Goal: Information Seeking & Learning: Learn about a topic

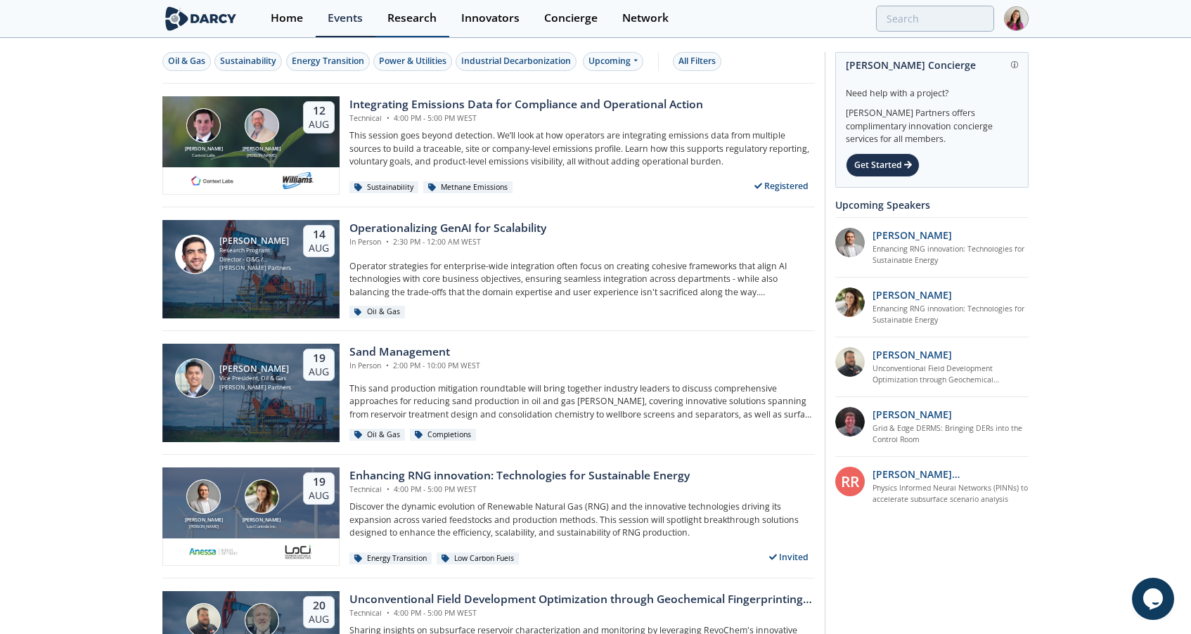
click at [426, 22] on div "Research" at bounding box center [412, 18] width 49 height 11
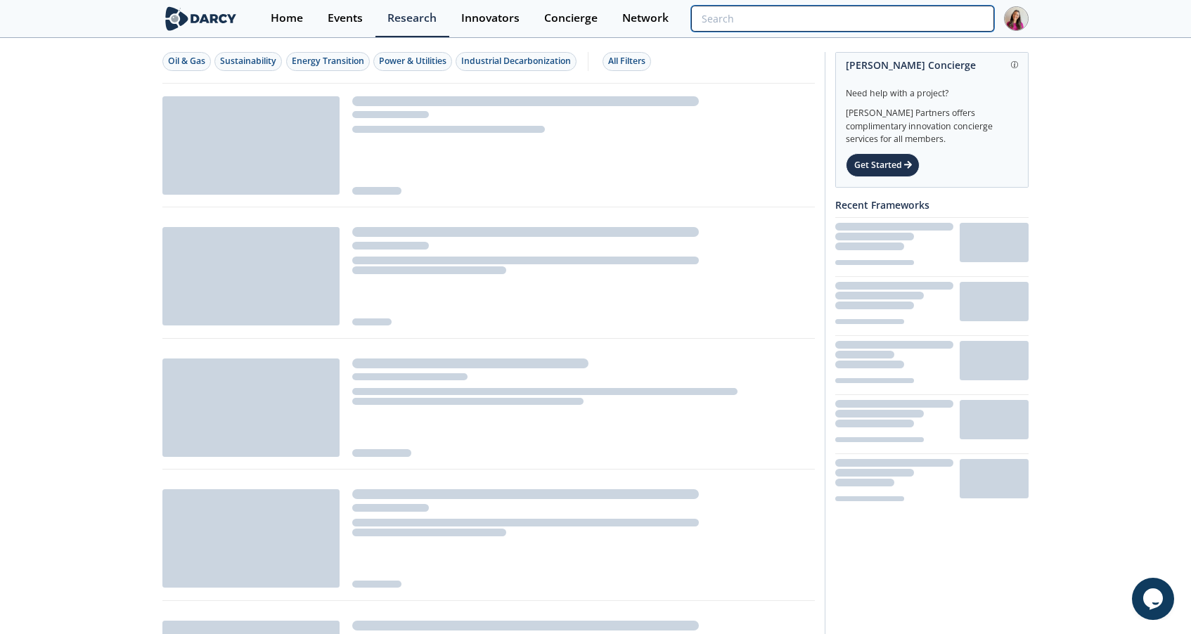
click at [957, 20] on input "search" at bounding box center [842, 19] width 303 height 26
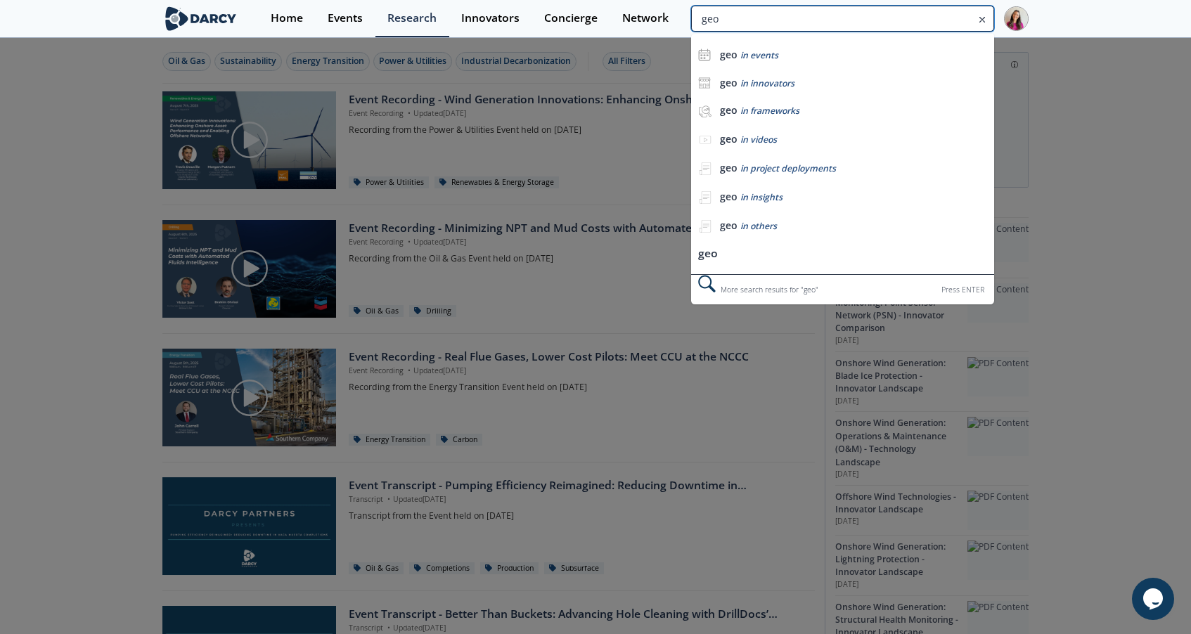
click at [831, 27] on input "geo" at bounding box center [842, 19] width 303 height 26
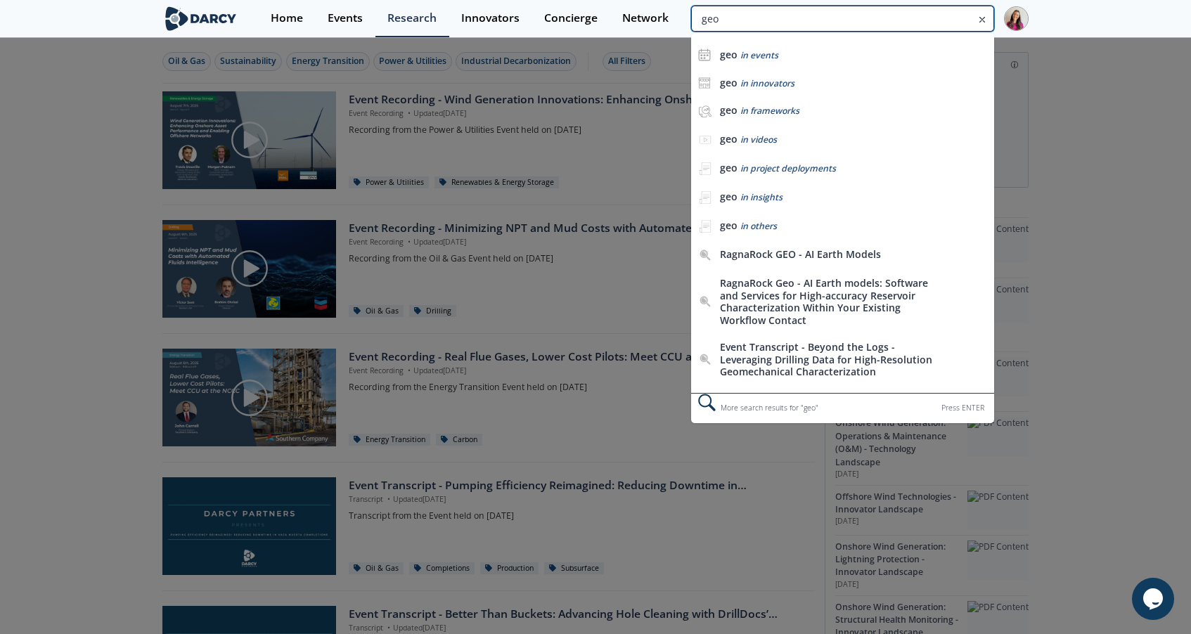
paste input "Geosciences"
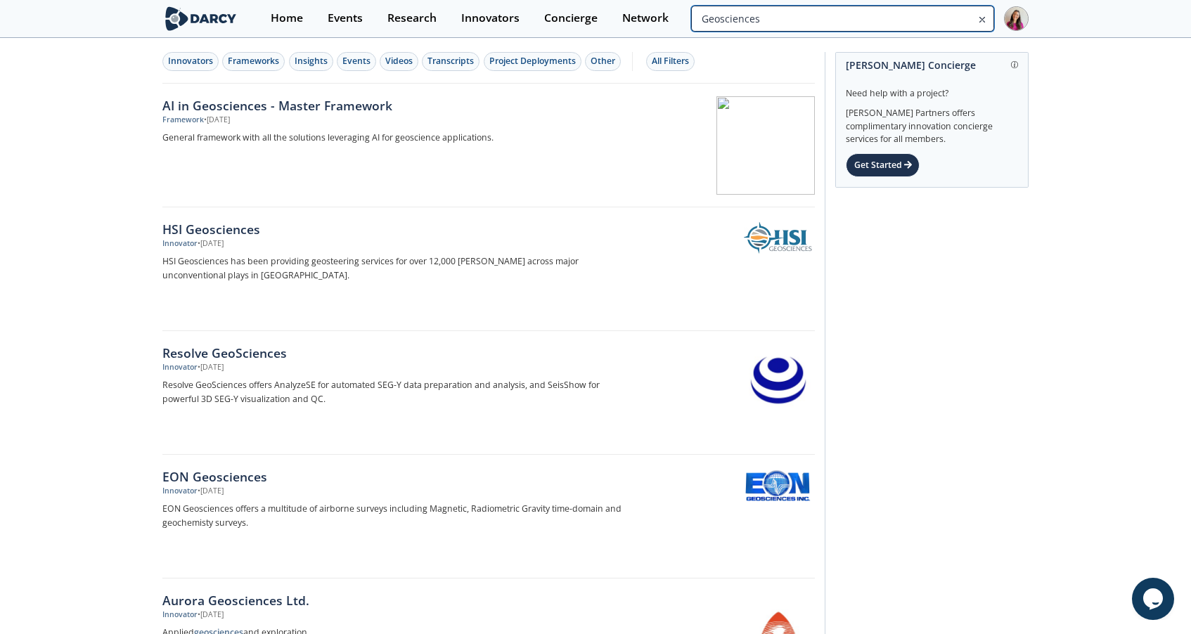
click at [942, 25] on input "Geosciences" at bounding box center [842, 19] width 303 height 26
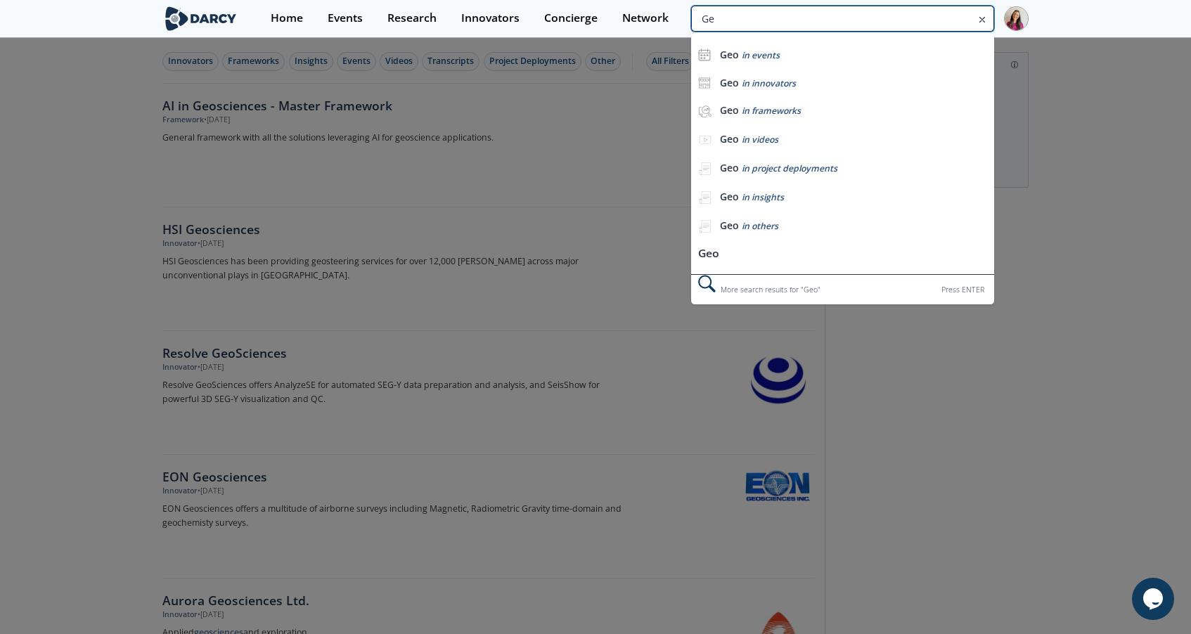
type input "G"
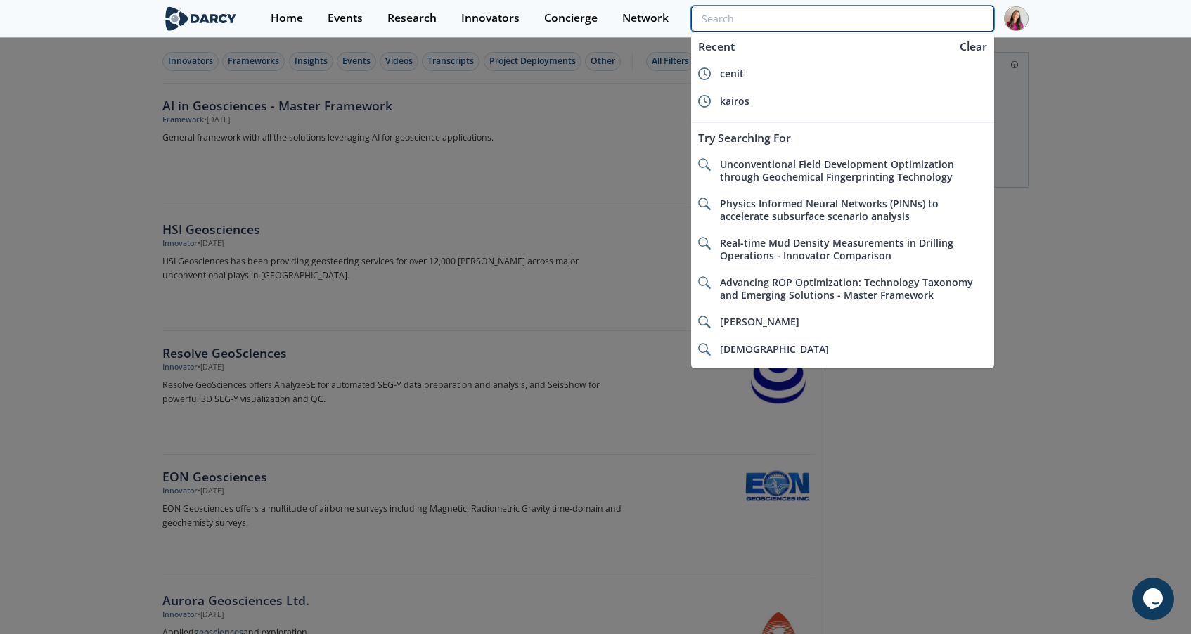
paste input "Subsurface & Reservoir Characterization"
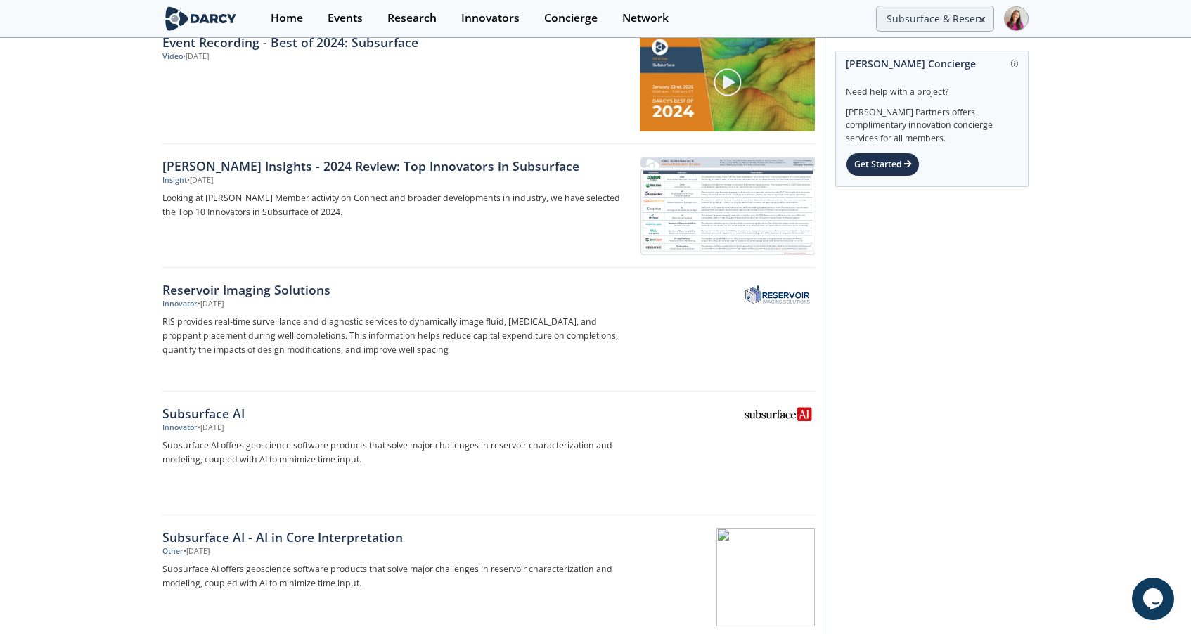
scroll to position [2013, 0]
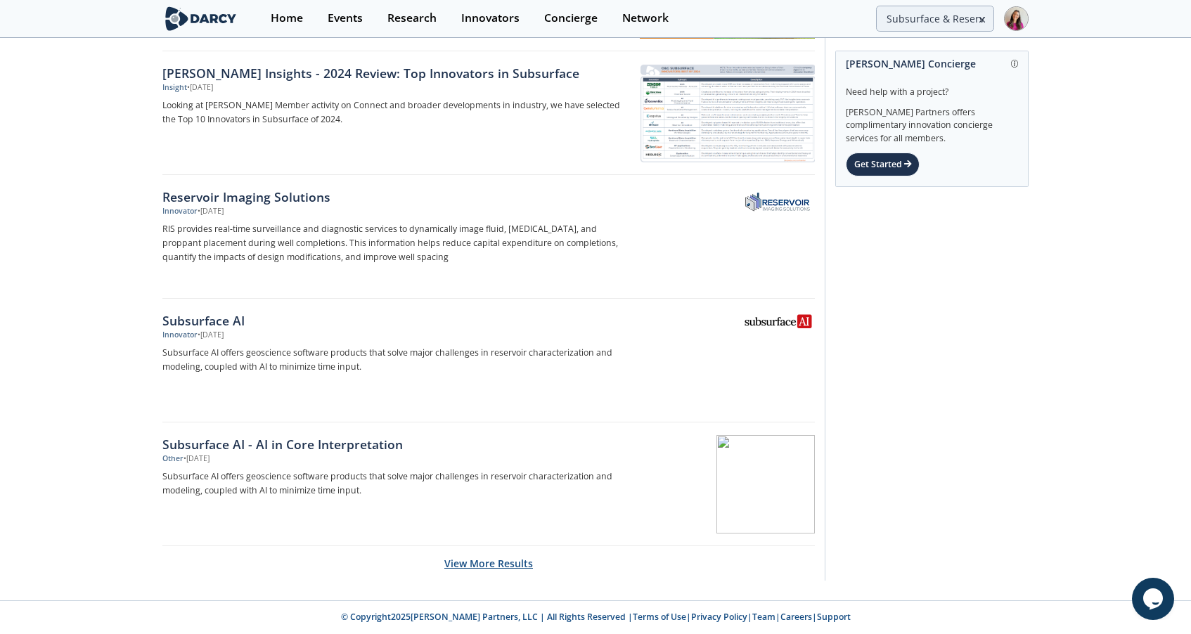
click at [507, 563] on button "View More Results" at bounding box center [488, 563] width 89 height 34
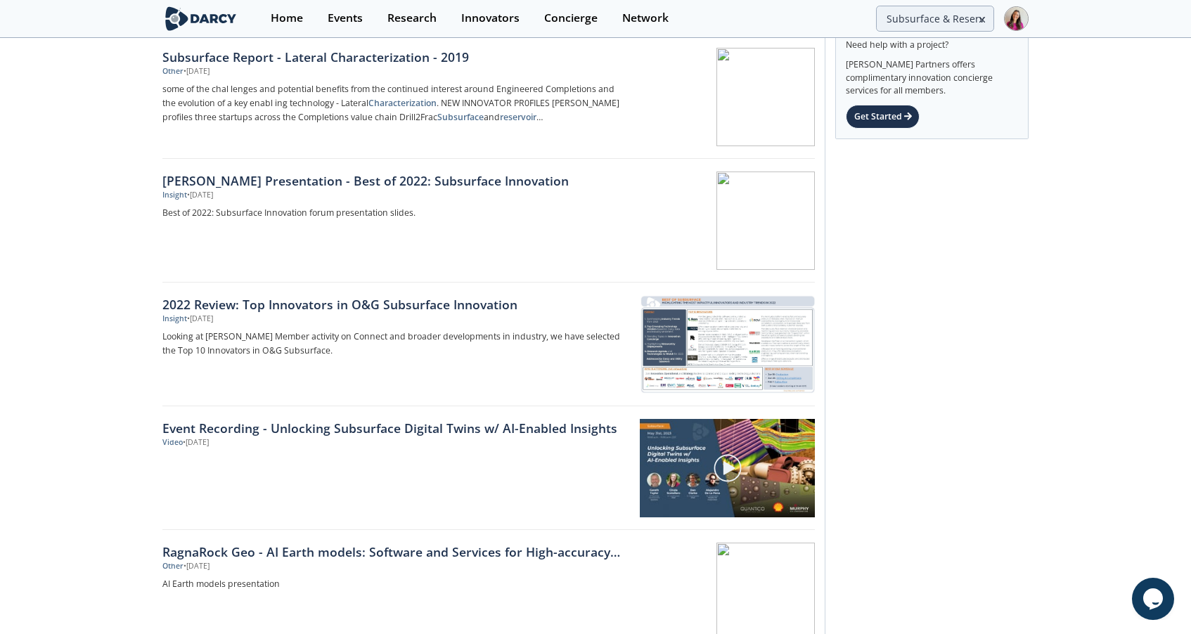
scroll to position [0, 0]
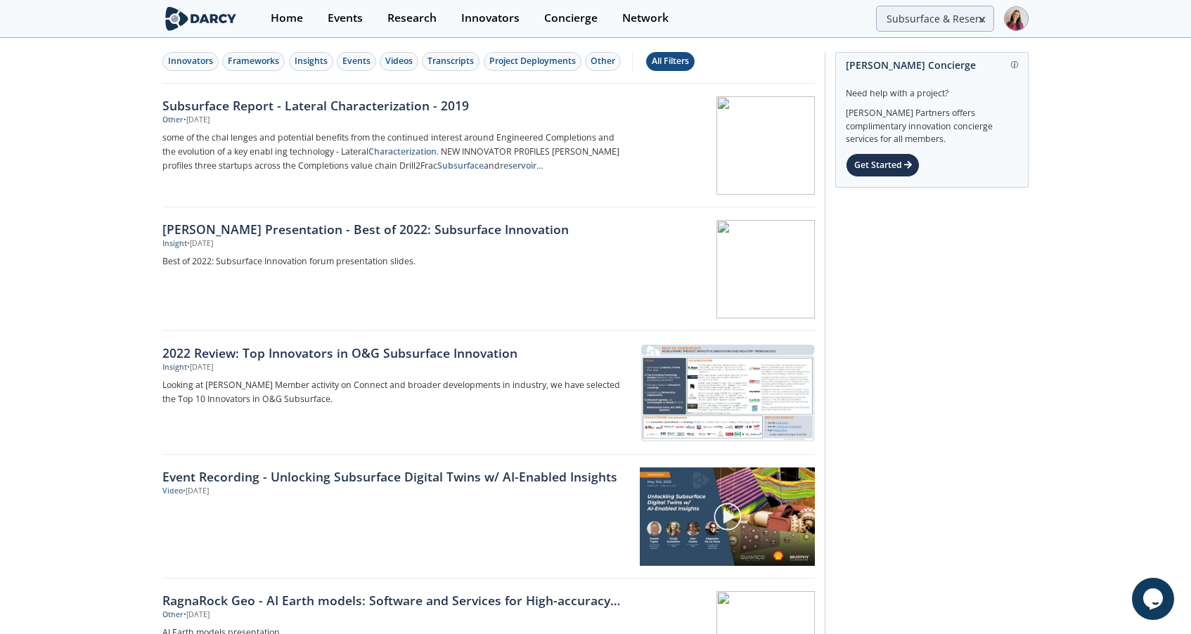
click at [661, 63] on div "All Filters" at bounding box center [670, 61] width 37 height 13
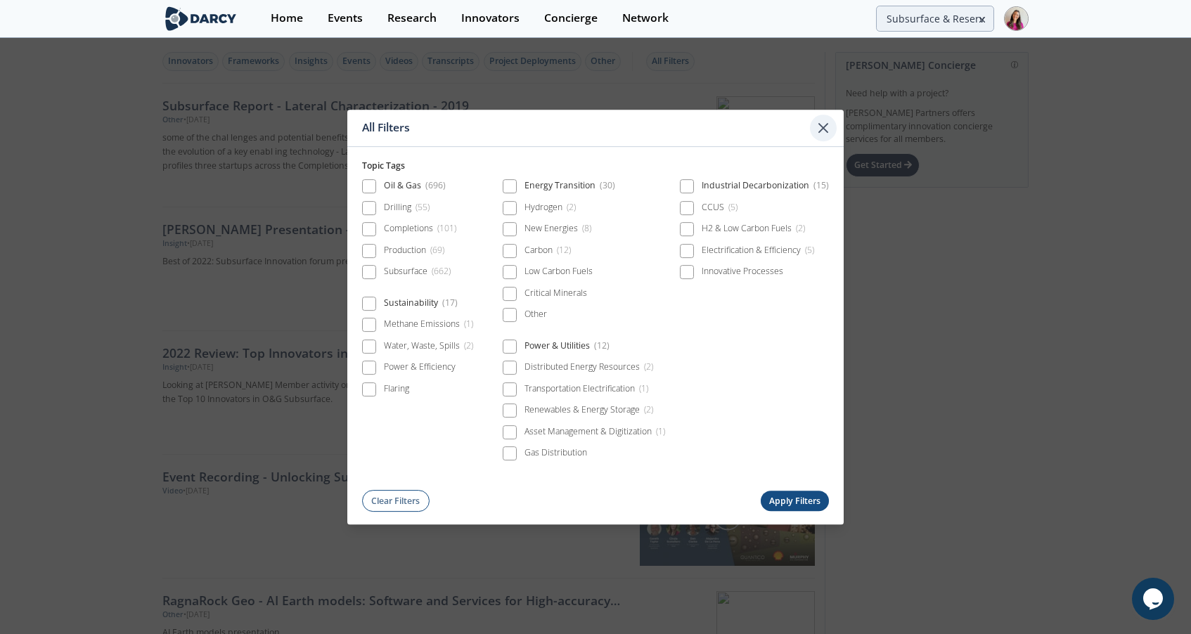
click at [822, 128] on icon at bounding box center [823, 128] width 8 height 8
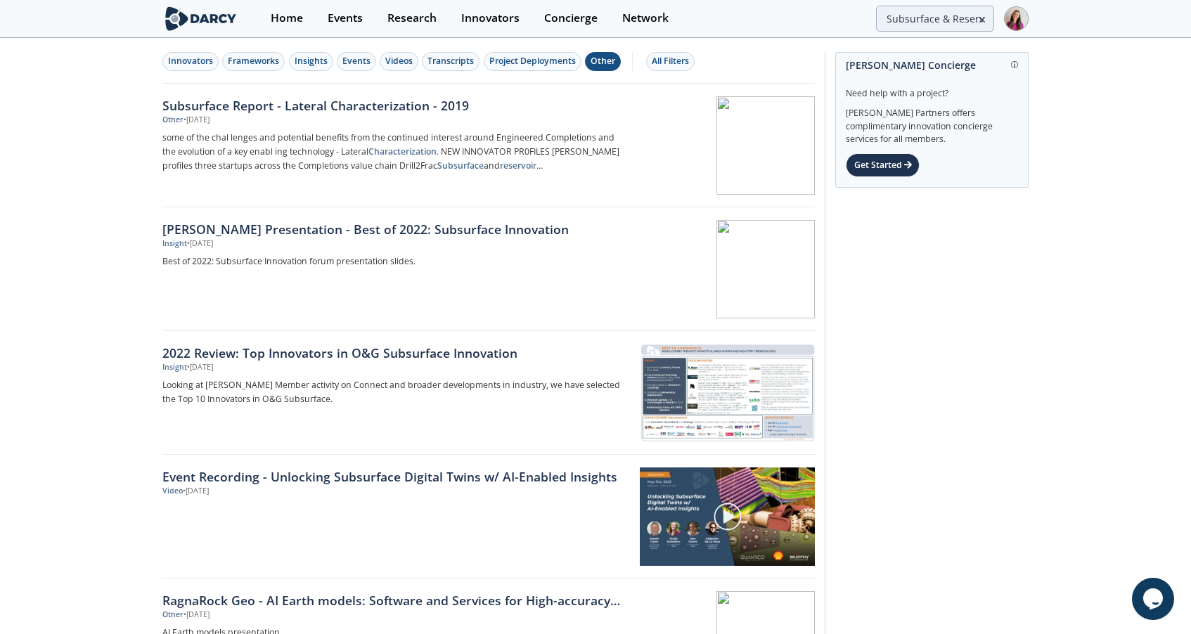
click at [600, 63] on div "Other" at bounding box center [603, 61] width 25 height 13
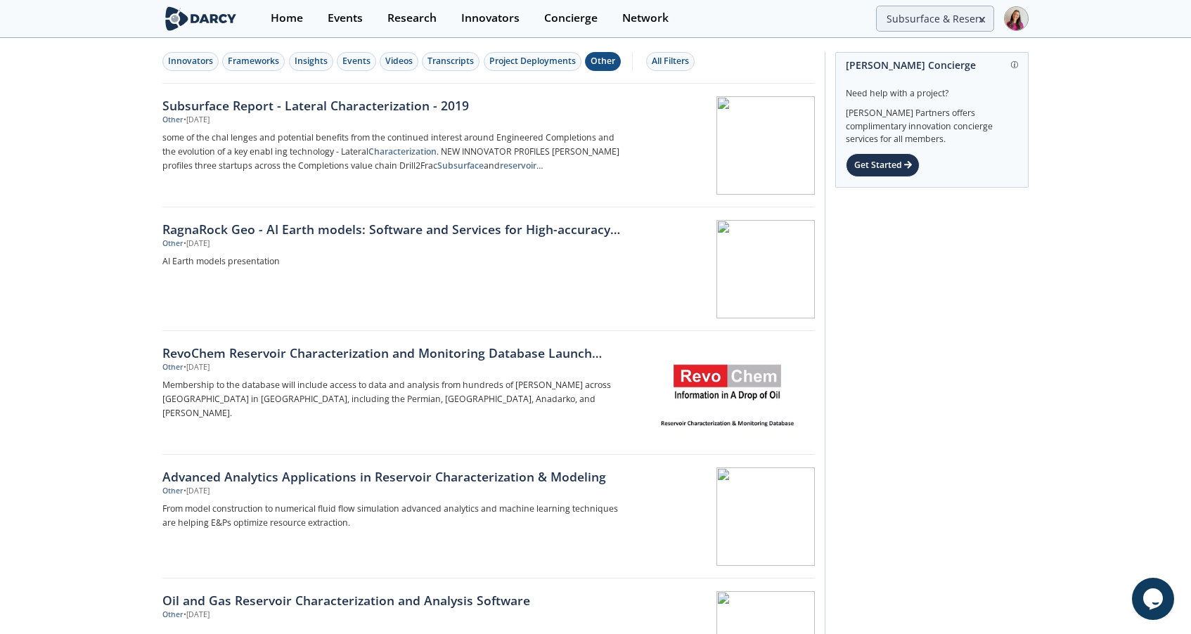
click at [600, 63] on div "Other" at bounding box center [603, 61] width 25 height 13
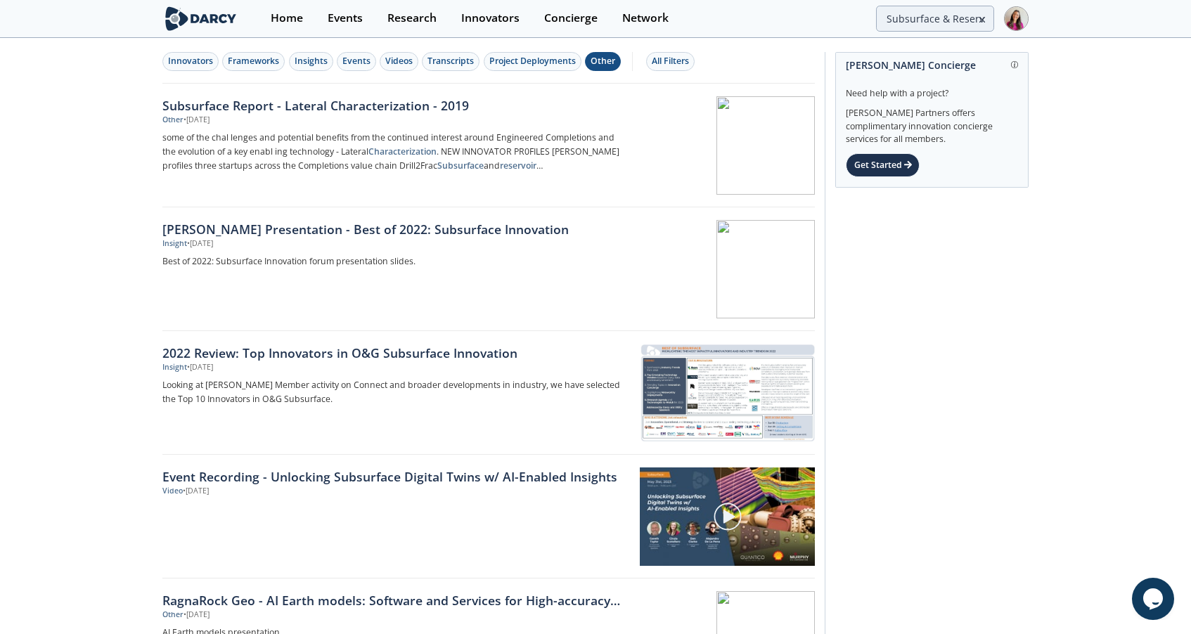
click at [600, 63] on div "Other" at bounding box center [603, 61] width 25 height 13
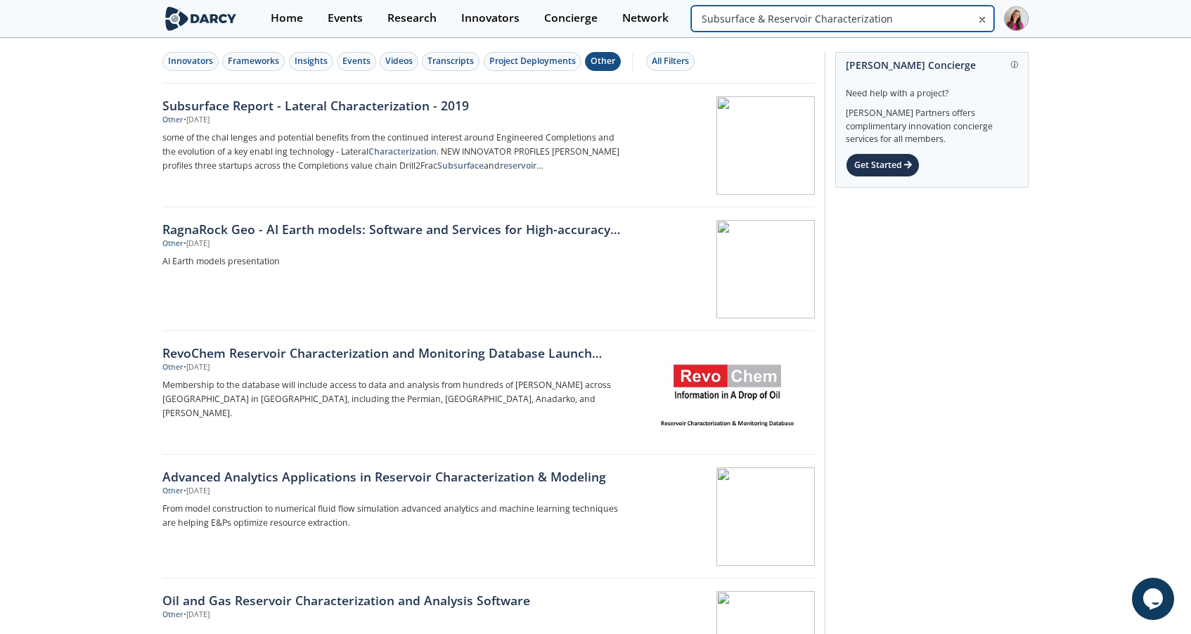
click at [928, 20] on input "Subsurface & Reservoir Characterization" at bounding box center [842, 19] width 303 height 26
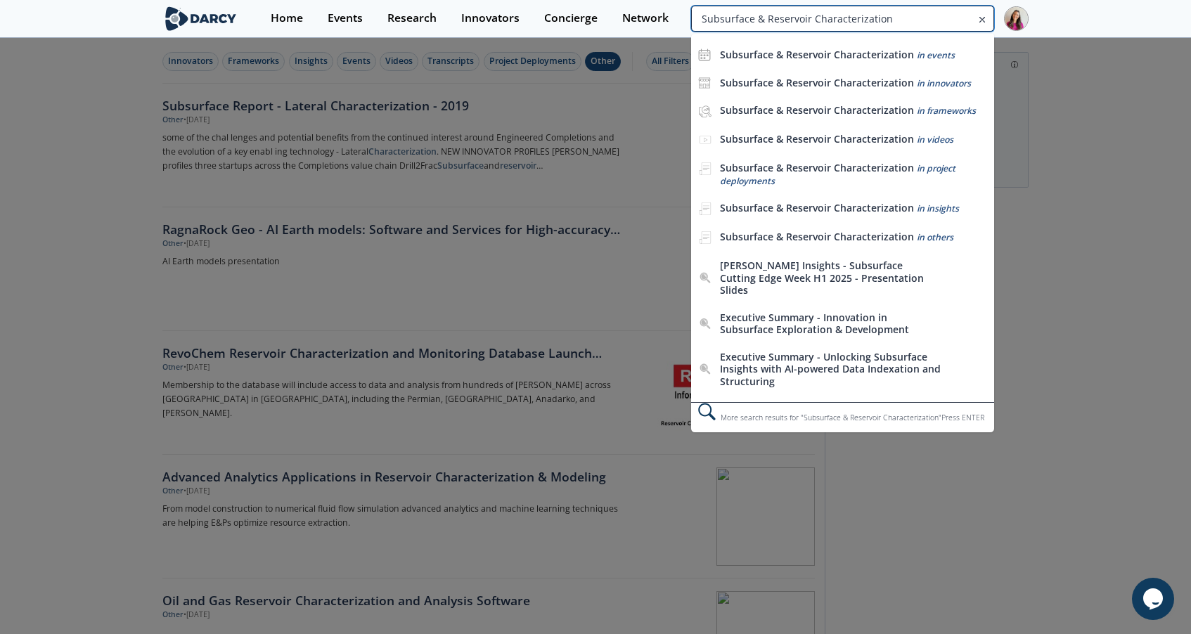
drag, startPoint x: 935, startPoint y: 23, endPoint x: 810, endPoint y: 23, distance: 125.2
click at [810, 23] on input "Subsurface & Reservoir Characterization" at bounding box center [842, 19] width 303 height 26
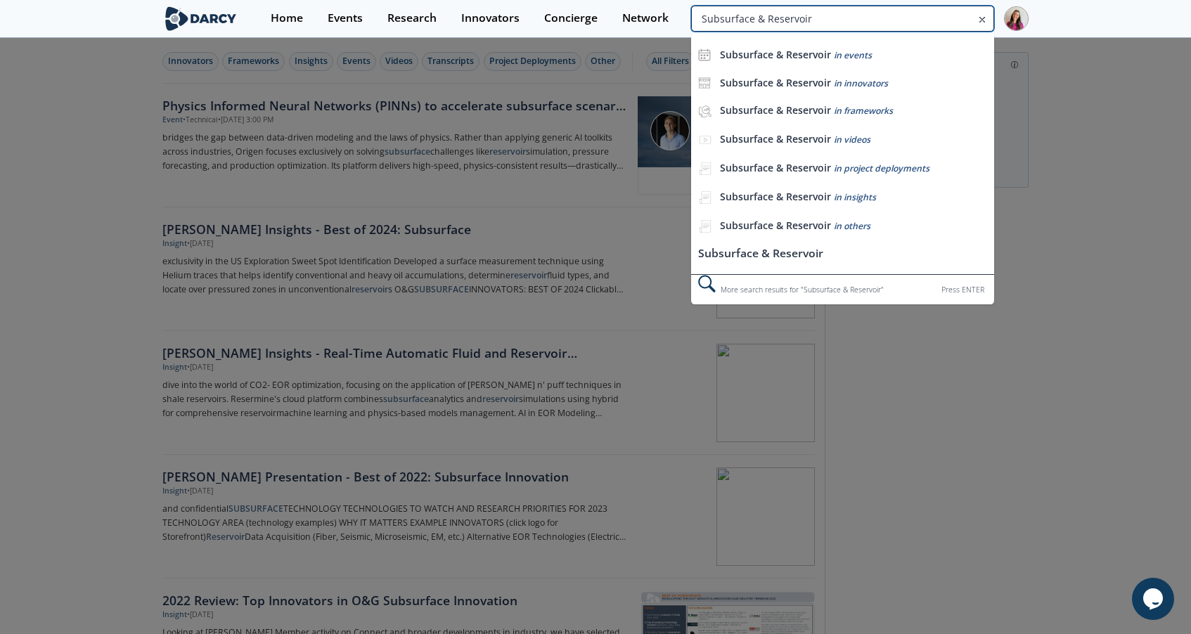
click at [968, 13] on input "Subsurface & Reservoir" at bounding box center [842, 19] width 303 height 26
paste input "Exploration Technologies"
type input "Exploration Technologies"
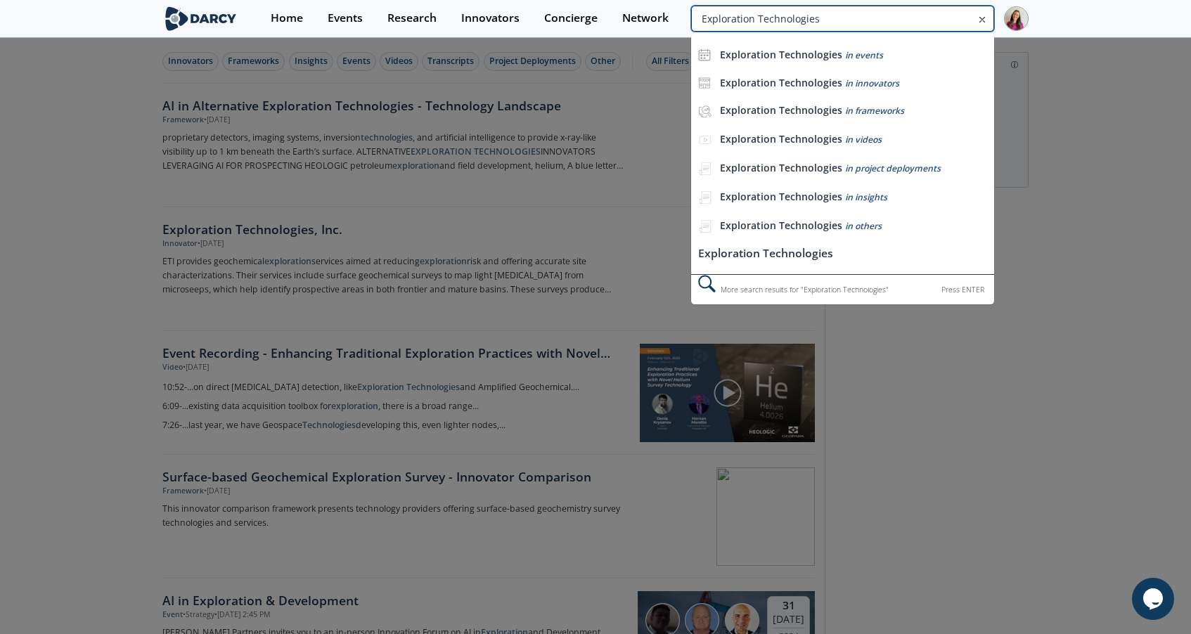
click at [952, 7] on input "Exploration Technologies" at bounding box center [842, 19] width 303 height 26
click at [981, 16] on icon at bounding box center [983, 19] width 10 height 17
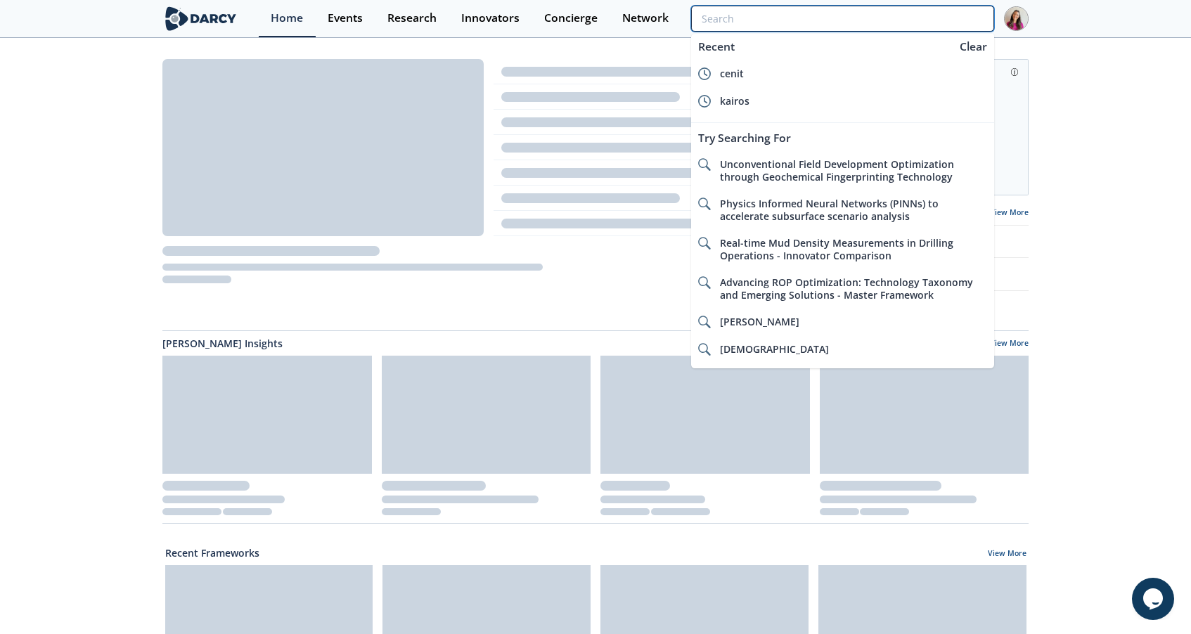
click at [943, 24] on input "search" at bounding box center [842, 19] width 303 height 26
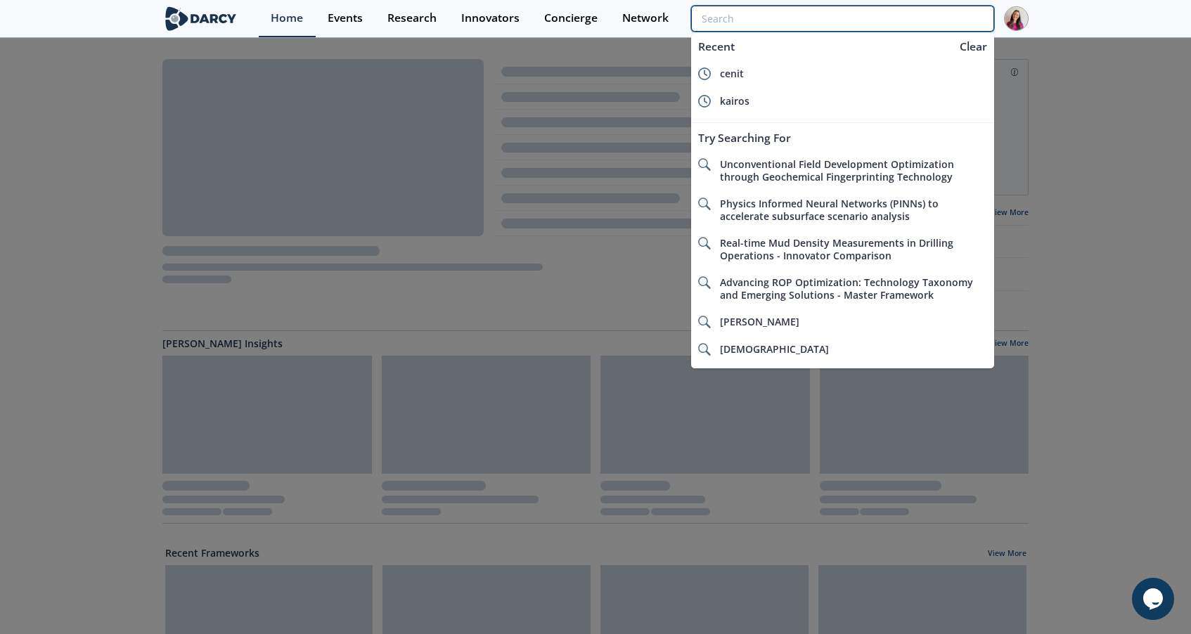
paste input "Enhanced Oil Recovery (EOR"
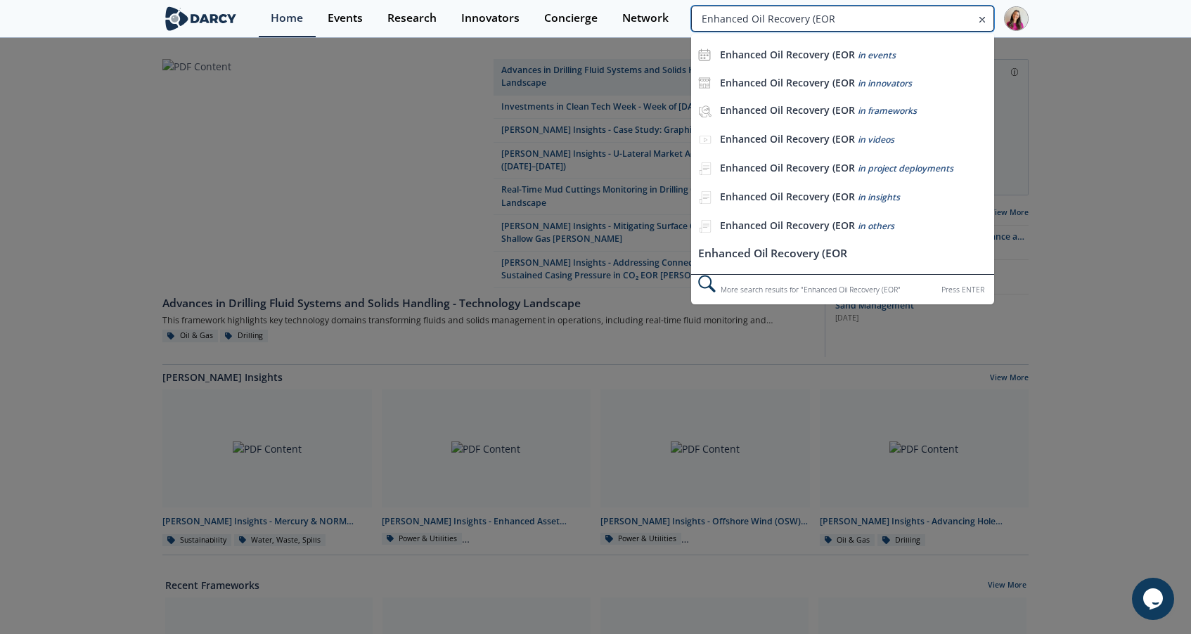
type input "Enhanced Oil Recovery (EOR"
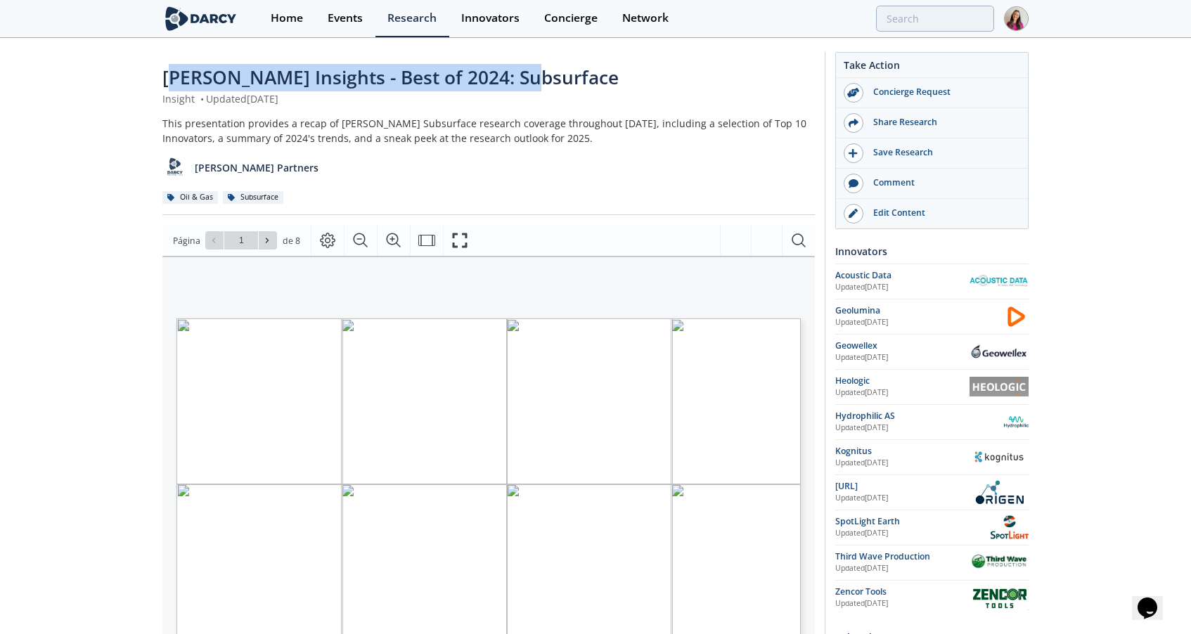
drag, startPoint x: 520, startPoint y: 77, endPoint x: 171, endPoint y: 66, distance: 349.7
click at [171, 66] on span "Darcy Insights - Best of 2024: Subsurface" at bounding box center [390, 77] width 456 height 25
copy span "arcy Insights - Best of 2024: Subsurface"
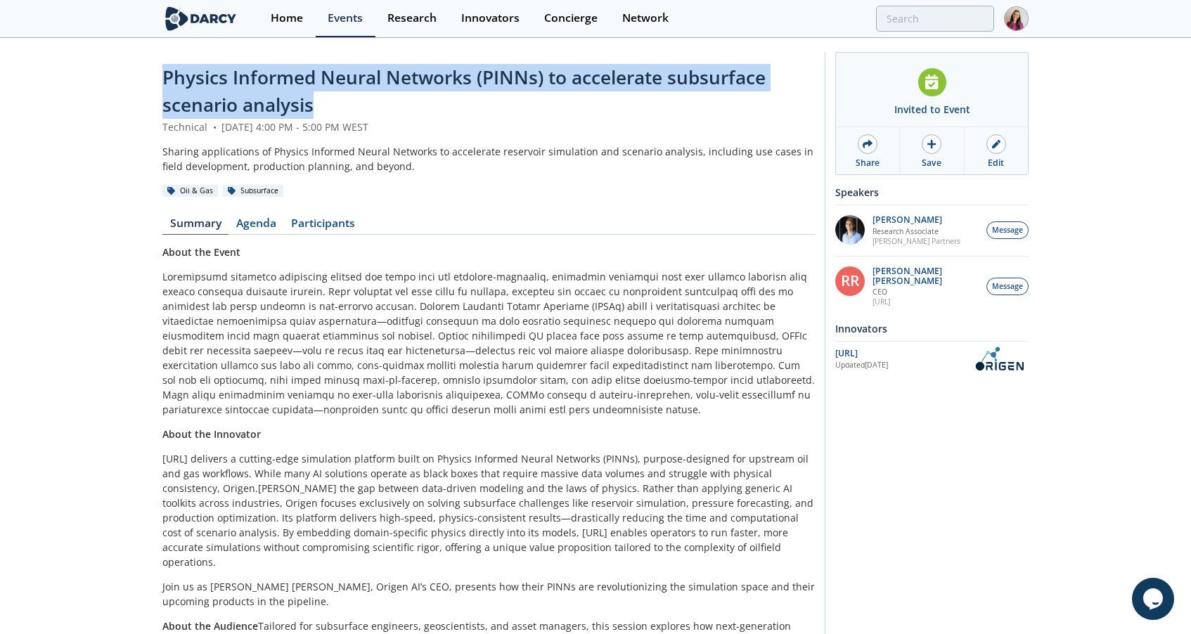
drag, startPoint x: 325, startPoint y: 105, endPoint x: 155, endPoint y: 86, distance: 171.3
click at [155, 86] on div "Physics Informed Neural Networks (PINNs) to accelerate subsurface scenario anal…" at bounding box center [595, 360] width 1191 height 643
copy span "Physics Informed Neural Networks (PINNs) to accelerate subsurface scenario anal…"
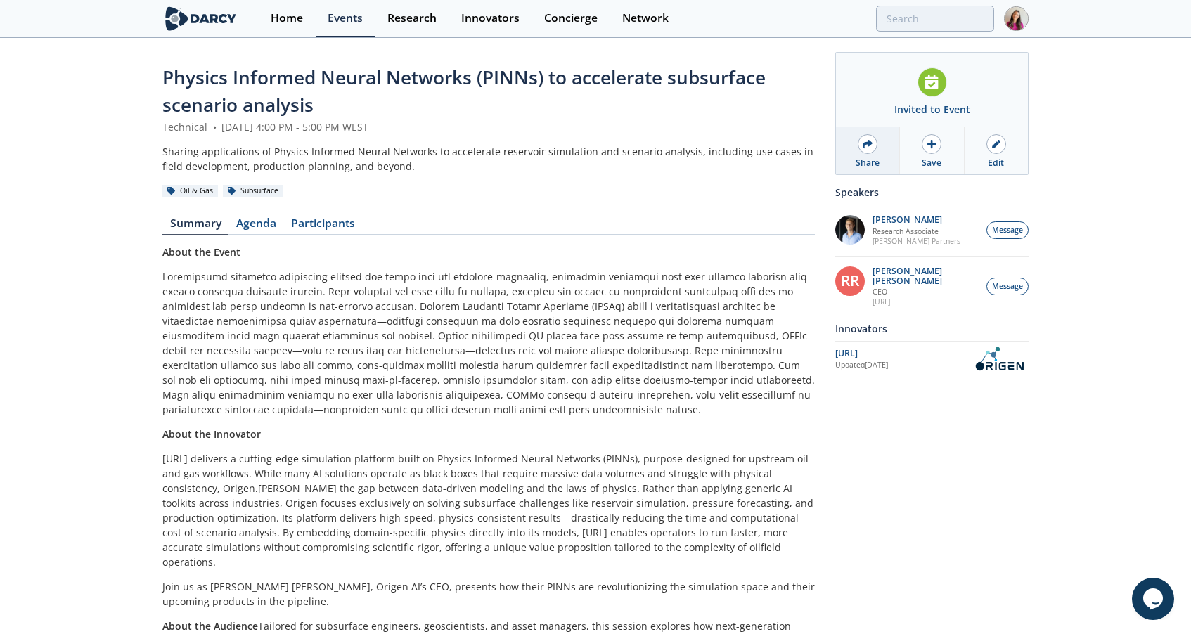
click at [872, 141] on icon at bounding box center [868, 144] width 10 height 10
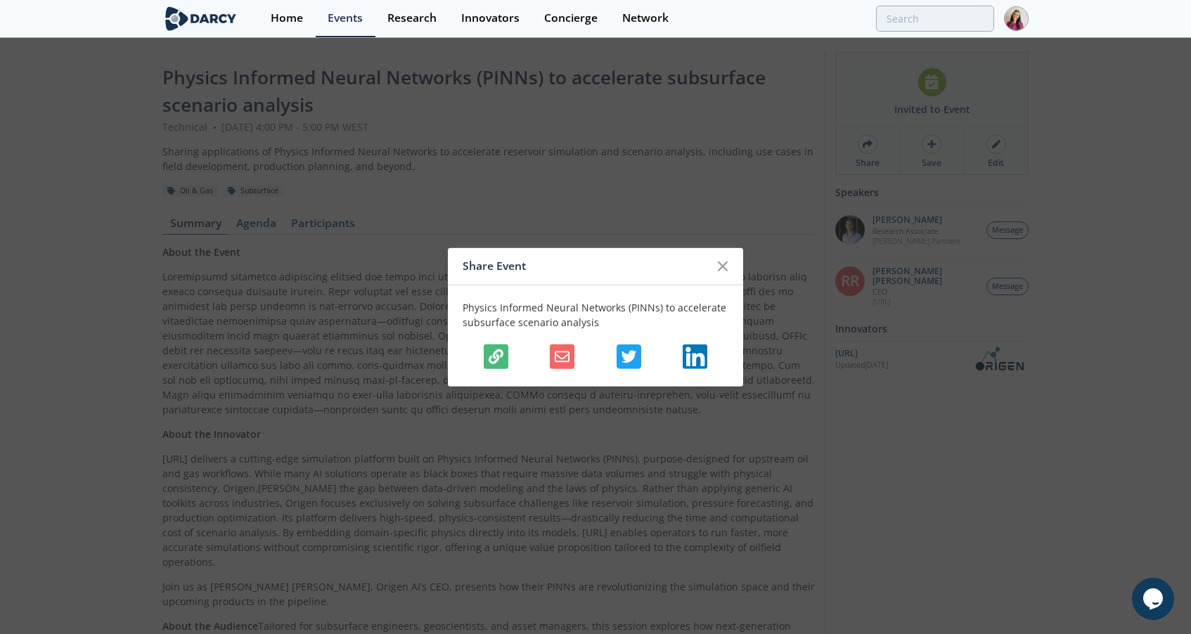
click at [500, 352] on icon "button" at bounding box center [496, 357] width 15 height 15
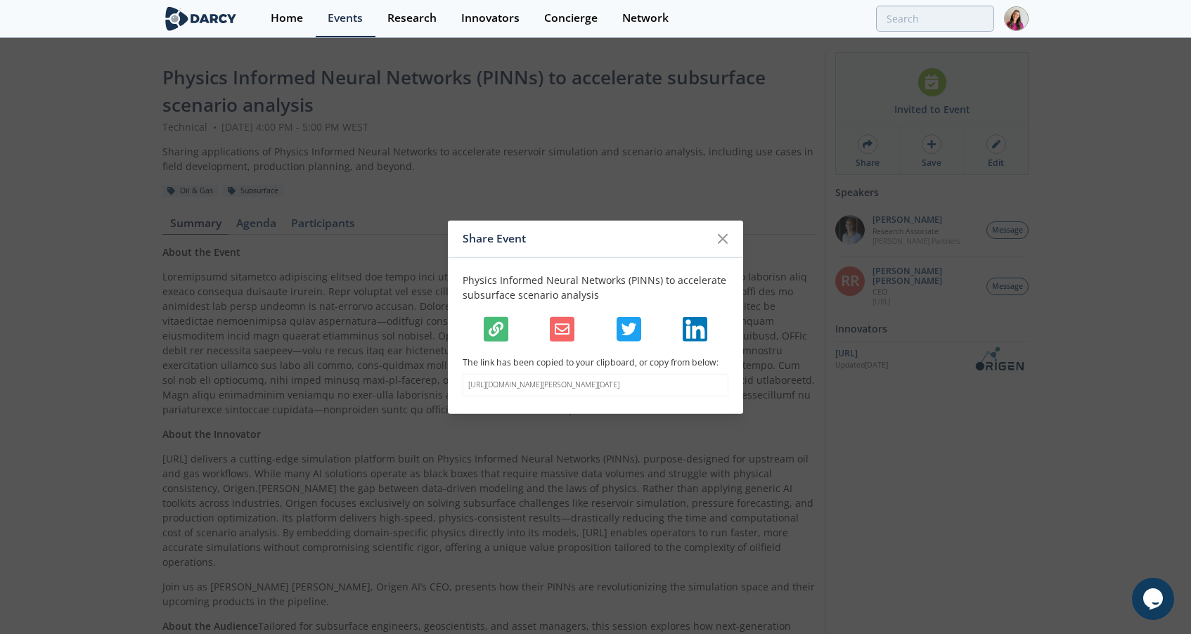
click at [494, 326] on icon "button" at bounding box center [496, 329] width 15 height 15
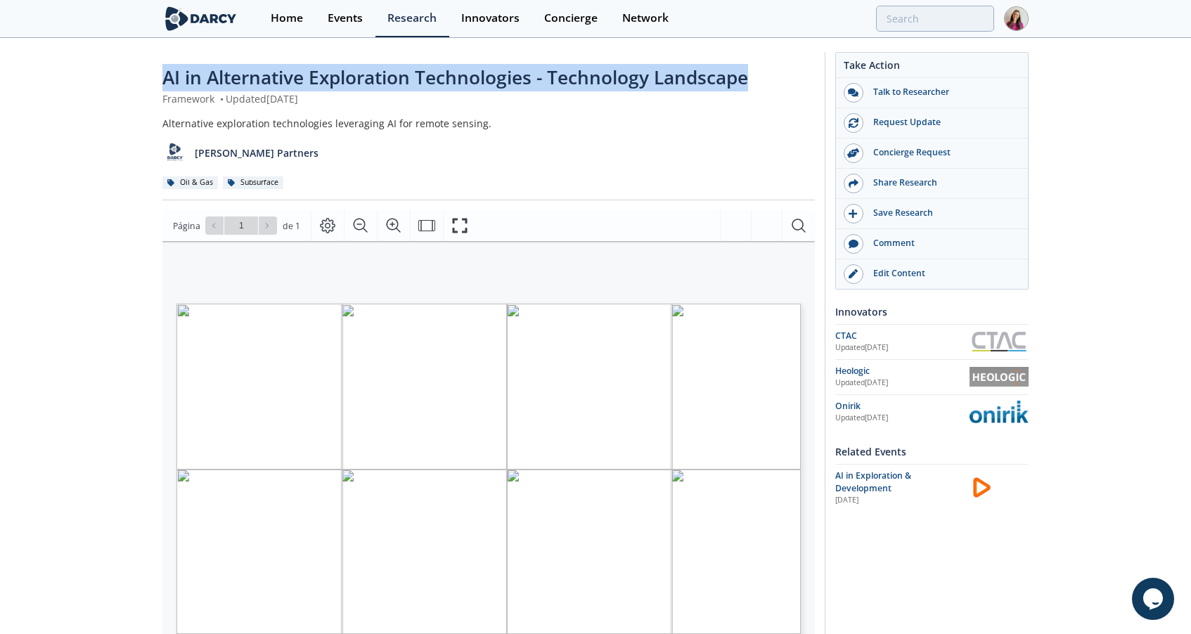
drag, startPoint x: 751, startPoint y: 77, endPoint x: 164, endPoint y: 81, distance: 587.3
click at [164, 81] on div "AI in Alternative Exploration Technologies - Technology Landscape" at bounding box center [488, 77] width 653 height 27
copy span "AI in Alternative Exploration Technologies - Technology Landscape"
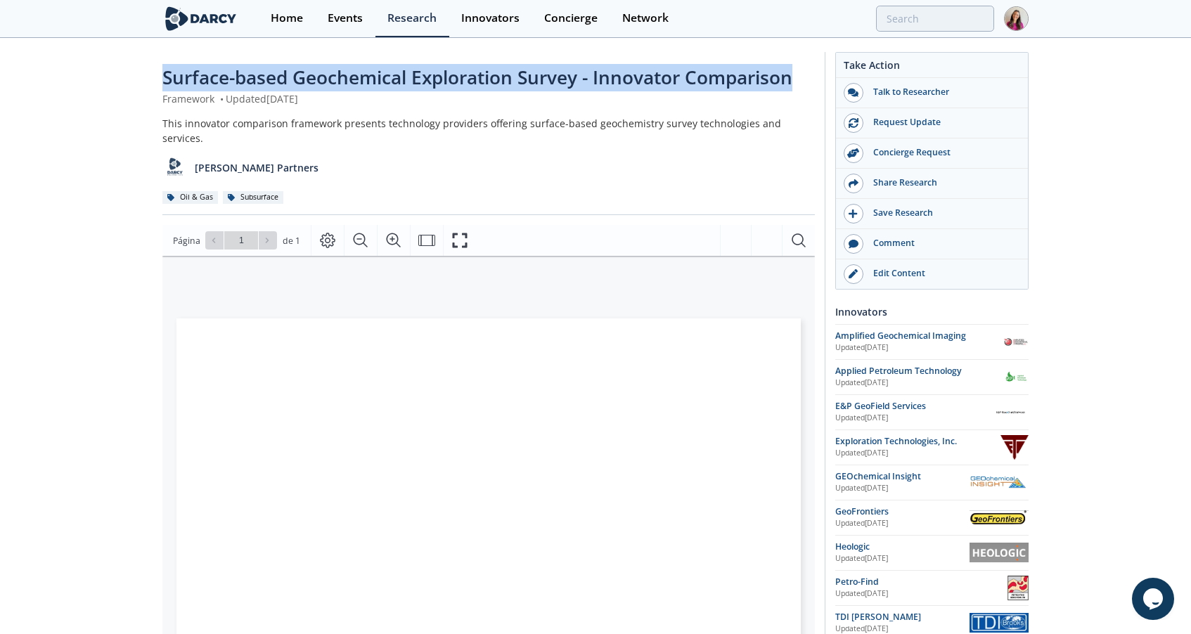
drag, startPoint x: 795, startPoint y: 75, endPoint x: 164, endPoint y: 75, distance: 631.5
click at [164, 75] on span "Surface-based Geochemical Exploration Survey - Innovator Comparison" at bounding box center [477, 77] width 630 height 25
copy span "Surface-based Geochemical Exploration Survey - Innovator Comparison"
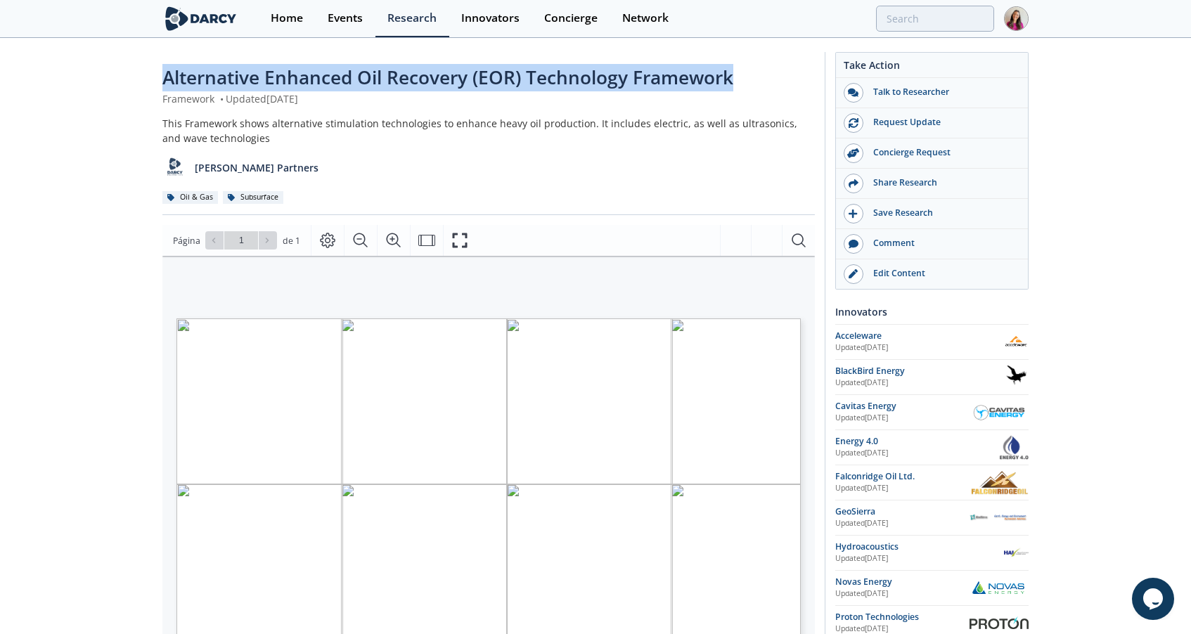
drag, startPoint x: 734, startPoint y: 75, endPoint x: 165, endPoint y: 81, distance: 569.7
click at [165, 81] on span "Alternative Enhanced Oil Recovery (EOR) Technology Framework" at bounding box center [447, 77] width 571 height 25
copy span "Alternative Enhanced Oil Recovery (EOR) Technology Framework"
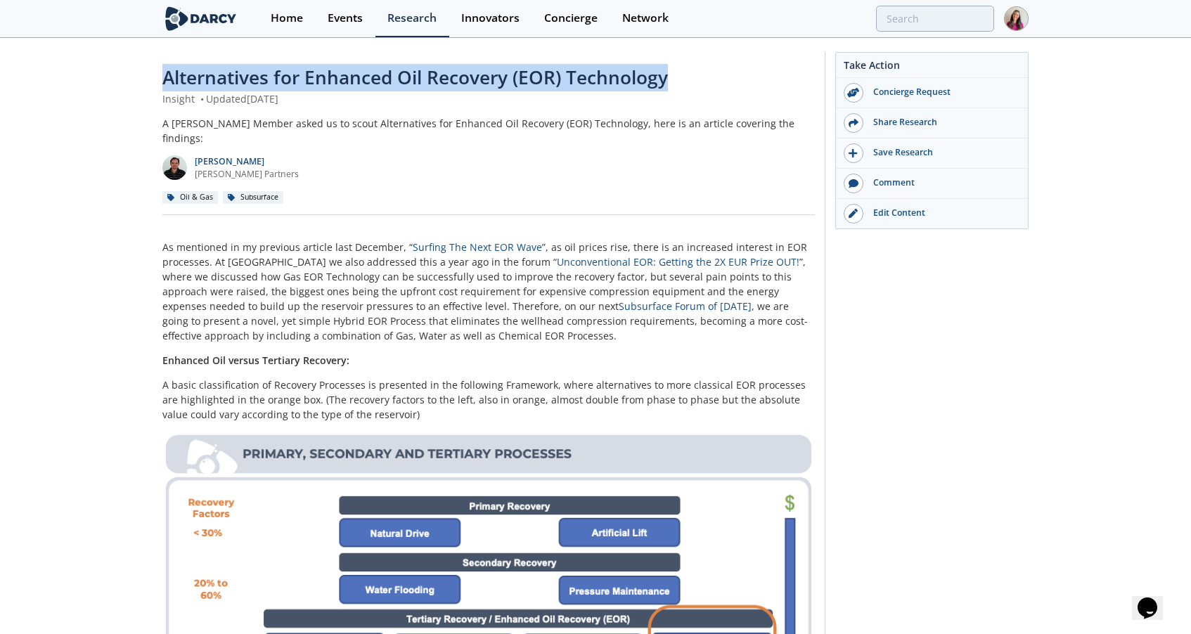
drag, startPoint x: 680, startPoint y: 77, endPoint x: 160, endPoint y: 79, distance: 519.7
copy span "Alternatives for Enhanced Oil Recovery (EOR) Technology"
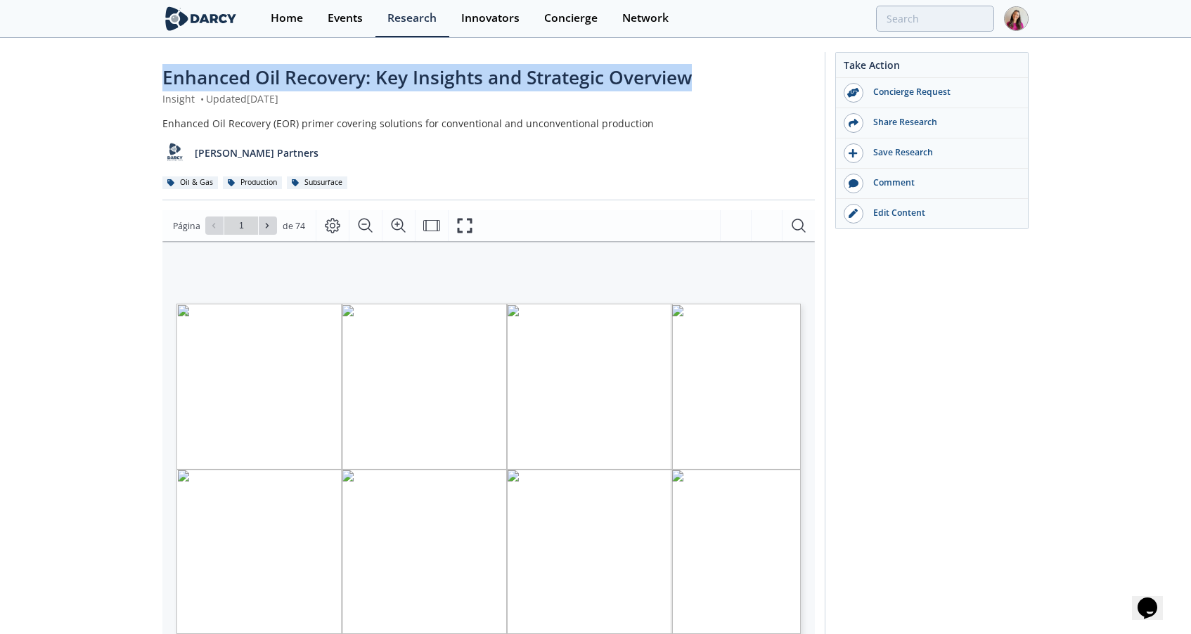
drag, startPoint x: 692, startPoint y: 82, endPoint x: 166, endPoint y: 69, distance: 526.2
click at [166, 69] on span "Enhanced Oil Recovery: Key Insights and Strategic Overview" at bounding box center [427, 77] width 530 height 25
copy span "Enhanced Oil Recovery: Key Insights and Strategic Overview"
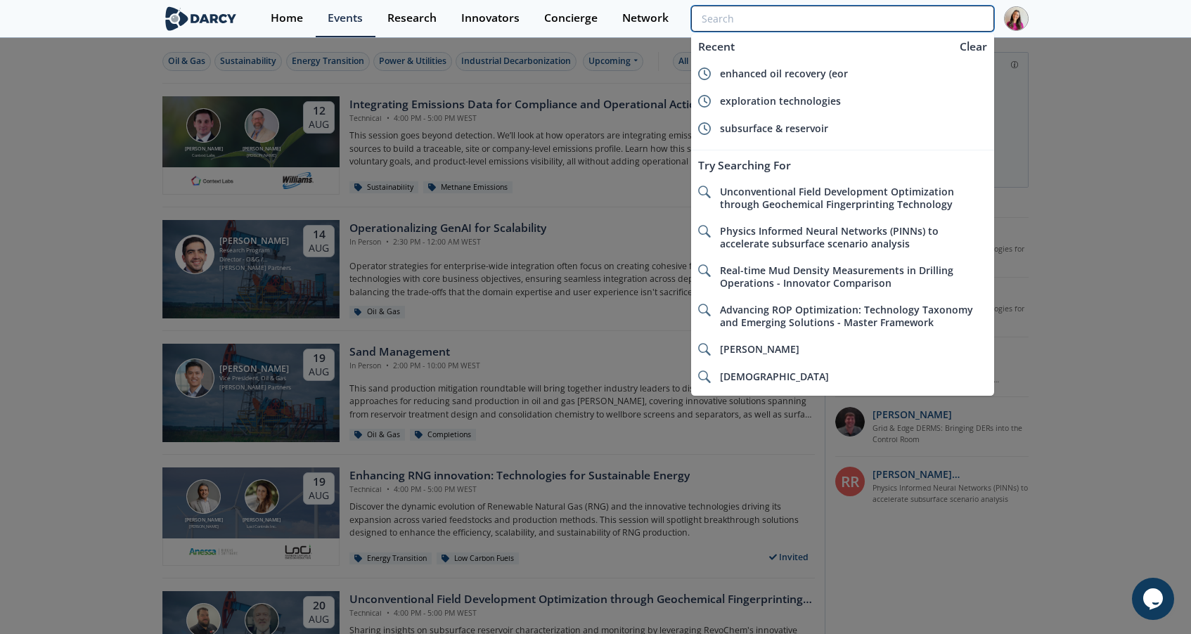
click at [902, 26] on input "search" at bounding box center [842, 19] width 303 height 26
paste input "Data & Digital Geoscience"
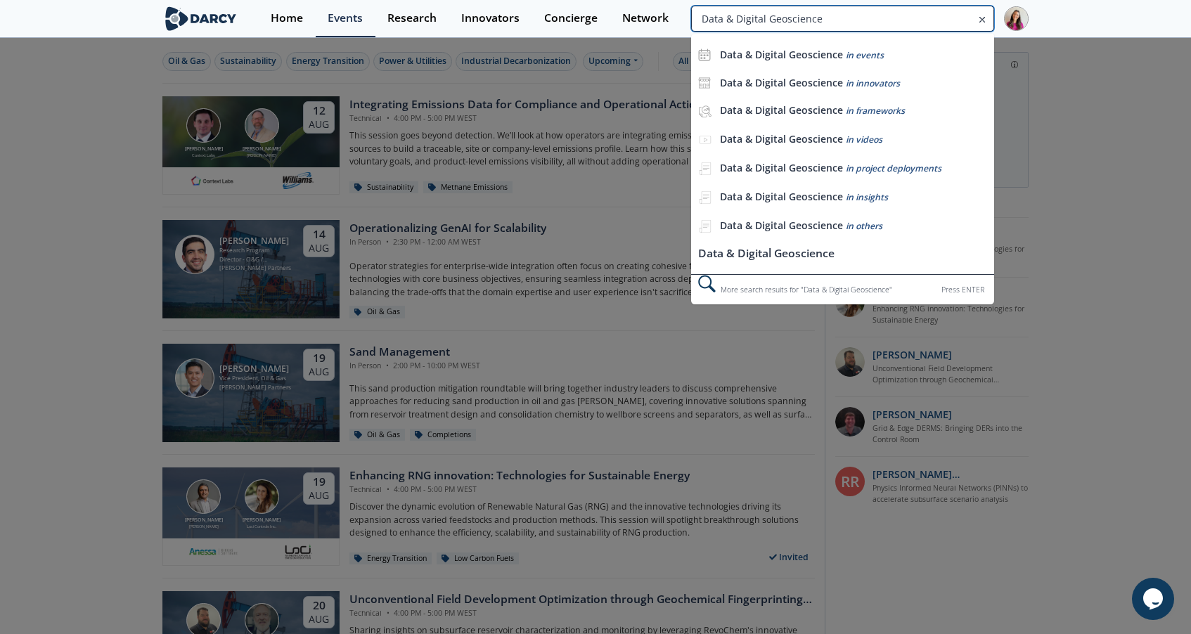
type input "Data & Digital Geoscience"
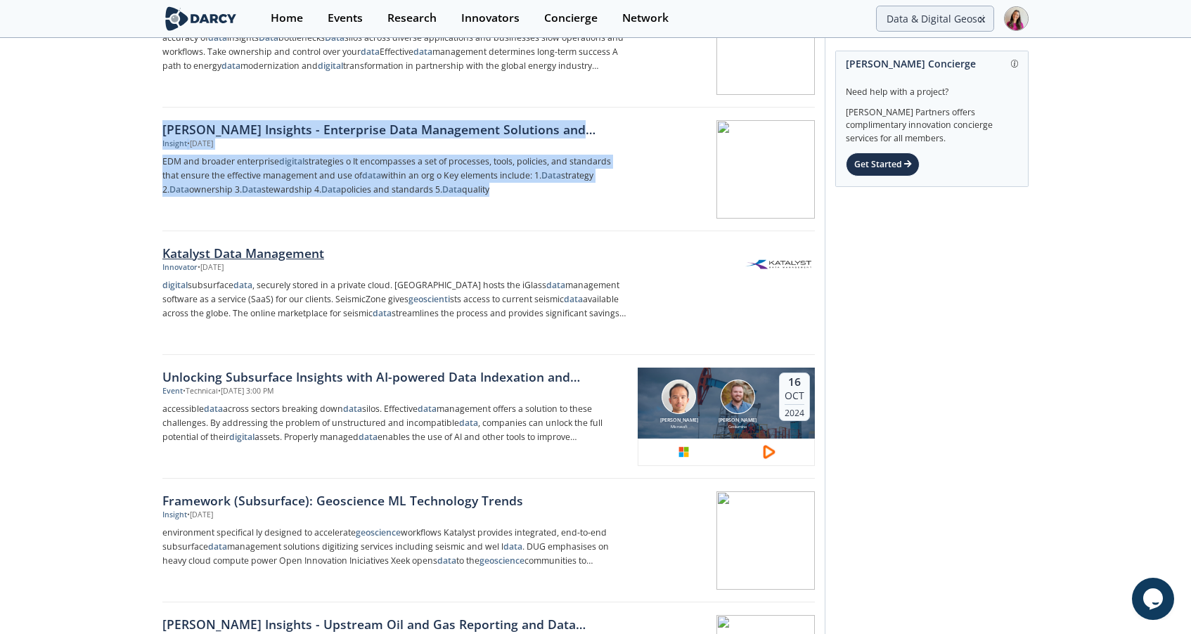
scroll to position [108, 0]
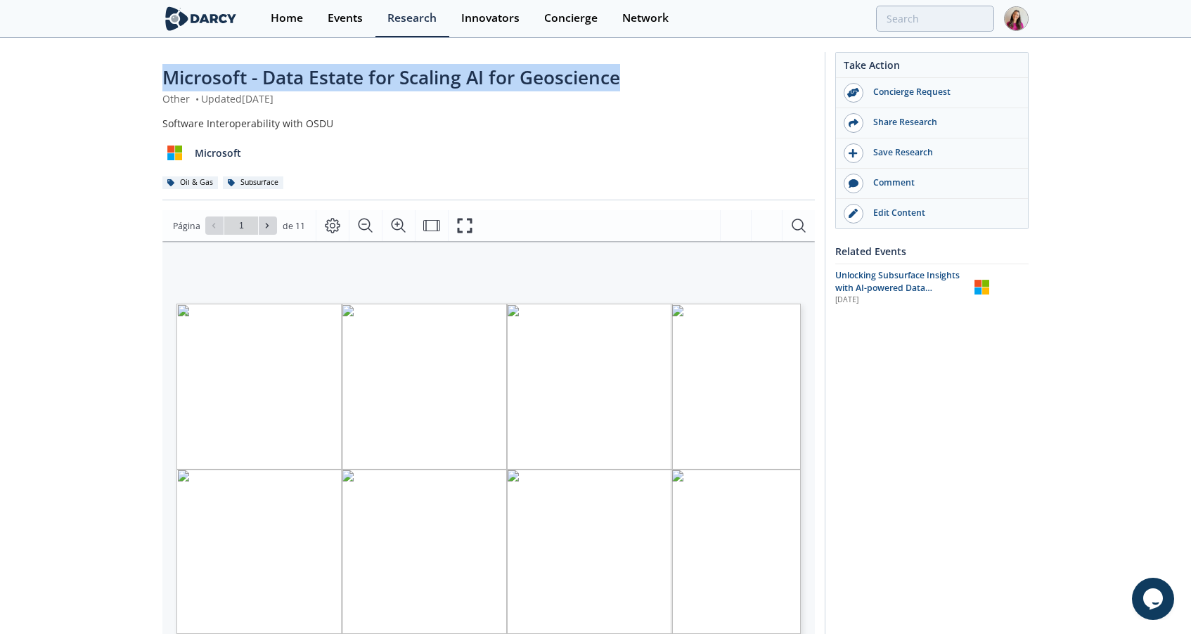
drag, startPoint x: 626, startPoint y: 75, endPoint x: 166, endPoint y: 78, distance: 460.0
click at [166, 78] on div "Microsoft - Data Estate for Scaling AI for Geoscience" at bounding box center [488, 77] width 653 height 27
copy span "Microsoft - Data Estate for Scaling AI for Geoscience"
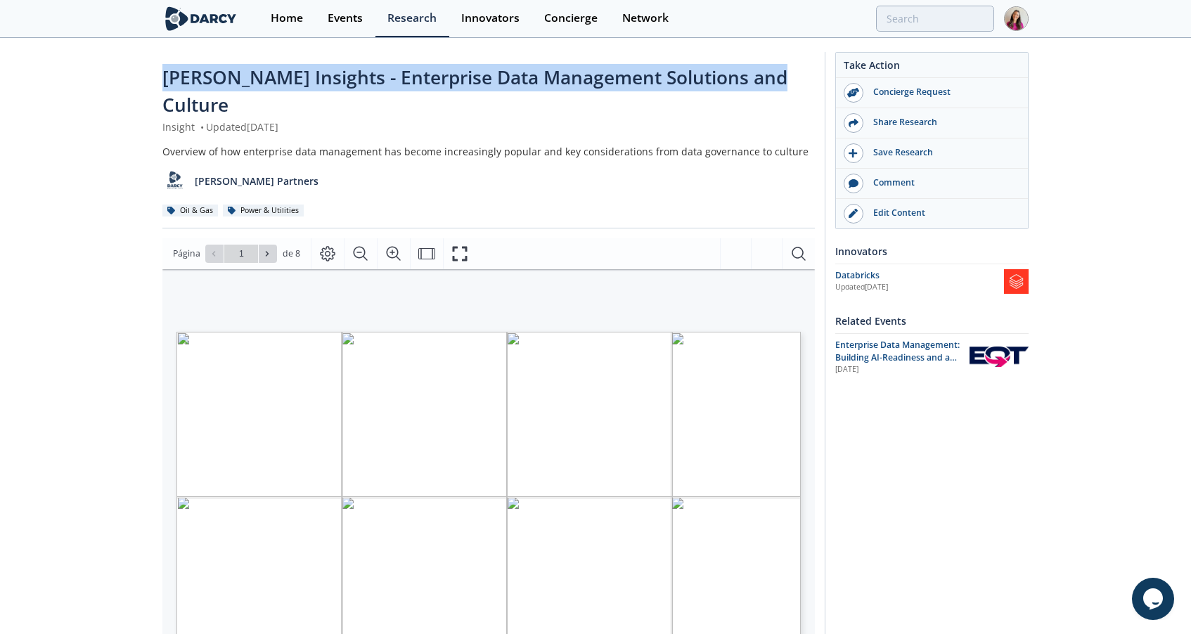
drag, startPoint x: 761, startPoint y: 77, endPoint x: 139, endPoint y: 73, distance: 621.7
click at [139, 73] on div "[PERSON_NAME] Insights - Enterprise Data Management Solutions and Culture Insig…" at bounding box center [595, 549] width 1191 height 1020
copy span "[PERSON_NAME] Insights - Enterprise Data Management Solutions and Culture"
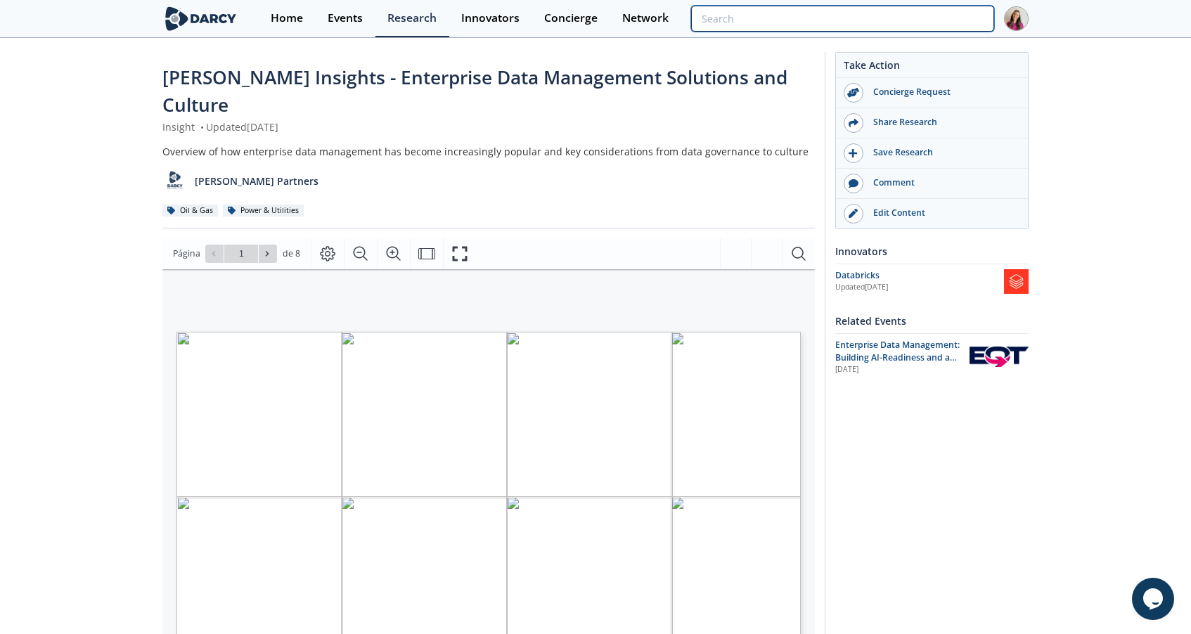
click at [911, 26] on input "search" at bounding box center [842, 19] width 303 height 26
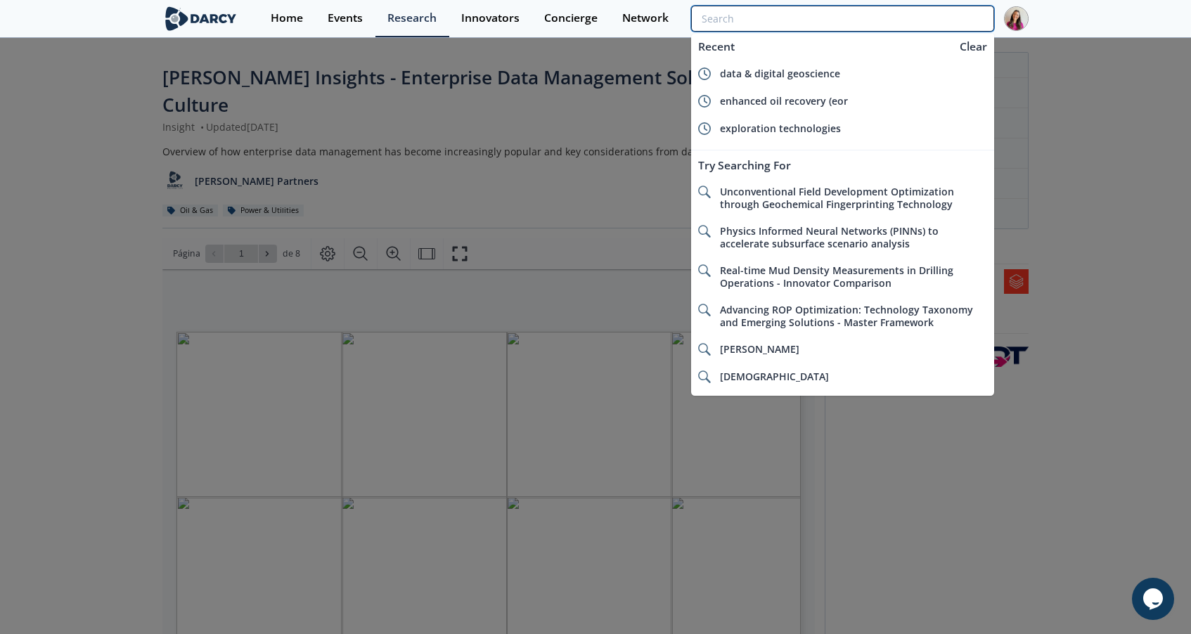
paste input "Energy Transition & Geoscience"
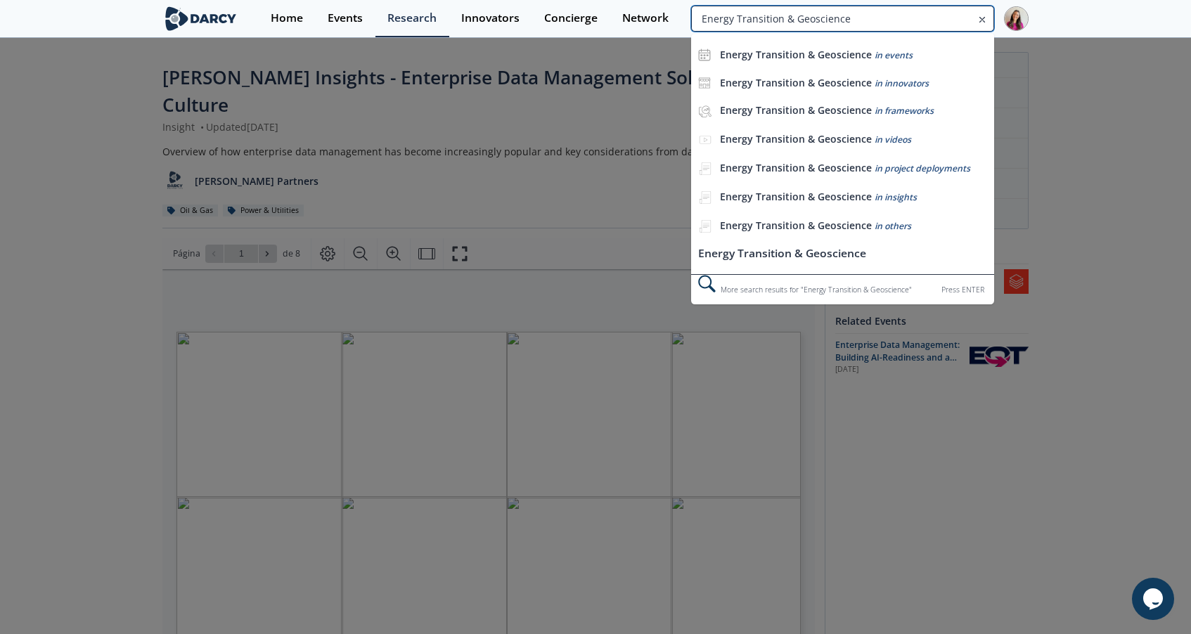
type input "Energy Transition & Geoscience"
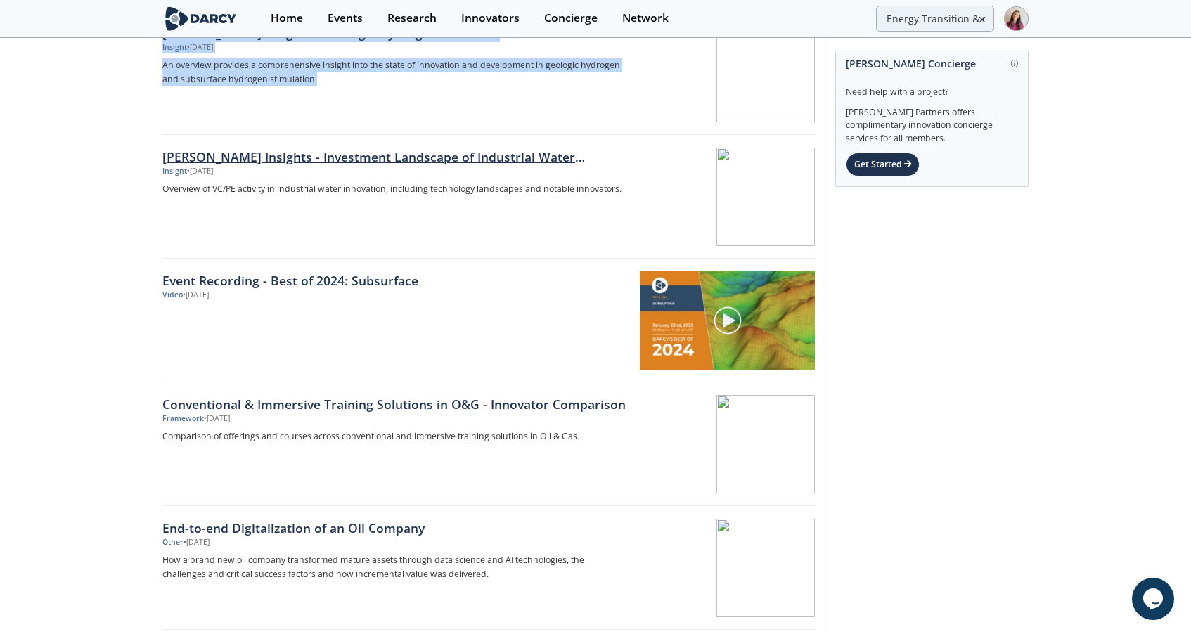
scroll to position [814, 0]
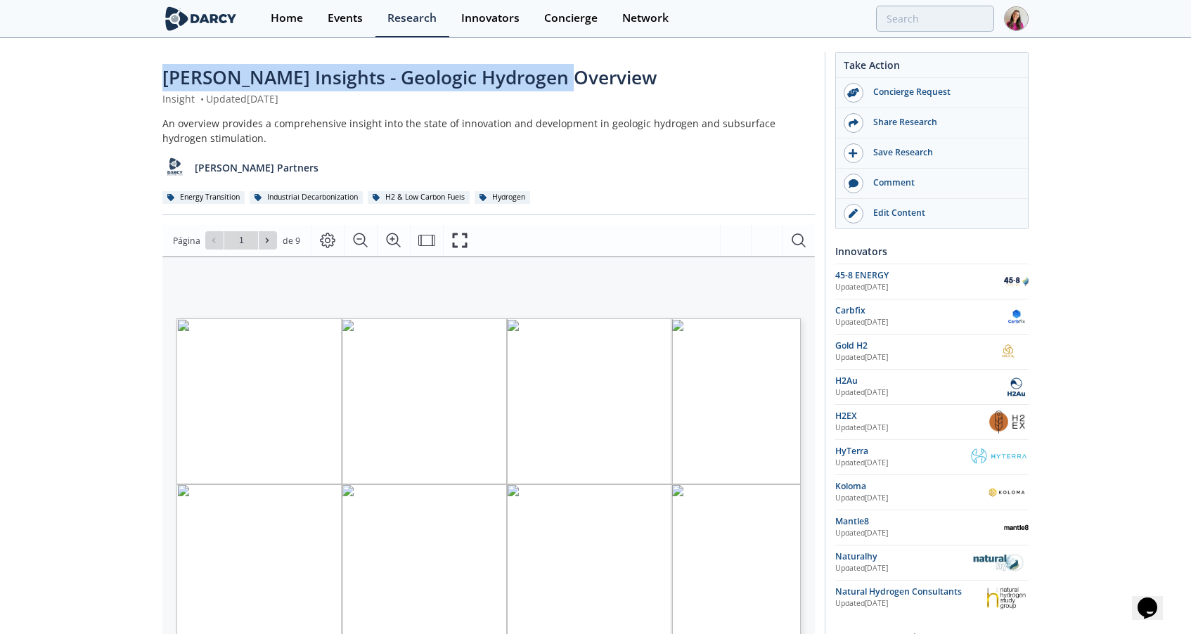
drag, startPoint x: 559, startPoint y: 76, endPoint x: 165, endPoint y: 79, distance: 394.6
click at [164, 79] on span "[PERSON_NAME] Insights - Geologic Hydrogen Overview" at bounding box center [409, 77] width 494 height 25
copy span "[PERSON_NAME] Insights - Geologic Hydrogen Overview"
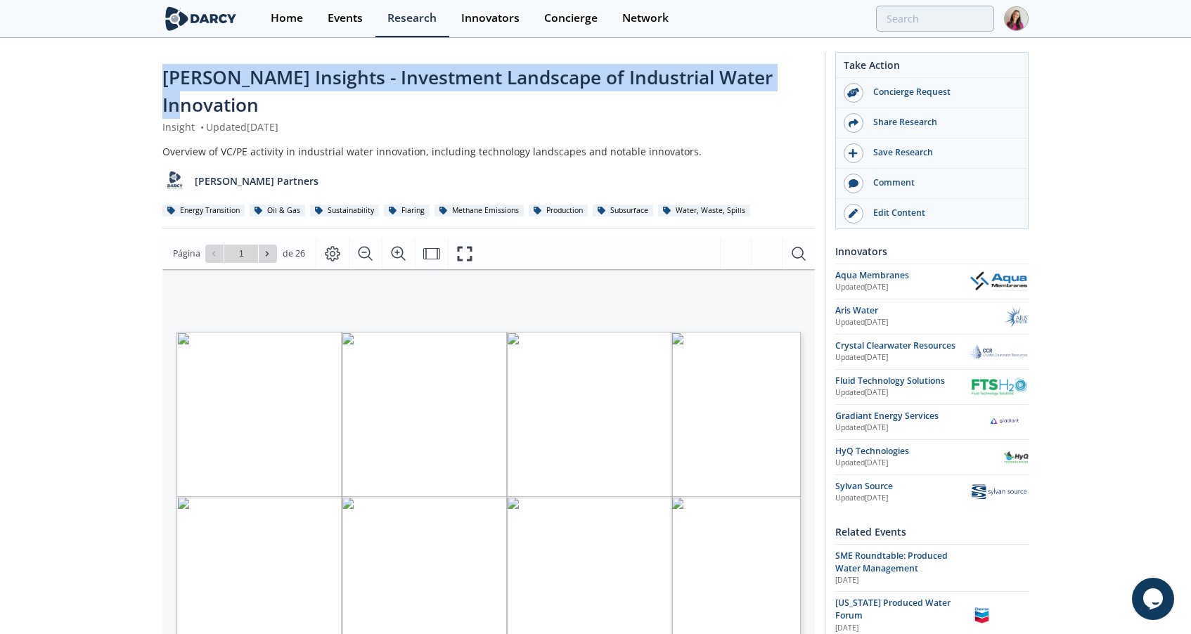
drag, startPoint x: 776, startPoint y: 72, endPoint x: 163, endPoint y: 77, distance: 612.6
click at [163, 77] on span "[PERSON_NAME] Insights - Investment Landscape of Industrial Water Innovation" at bounding box center [467, 91] width 610 height 53
copy span "Darcy Insights - Investment Landscape of Industrial Water Innovation"
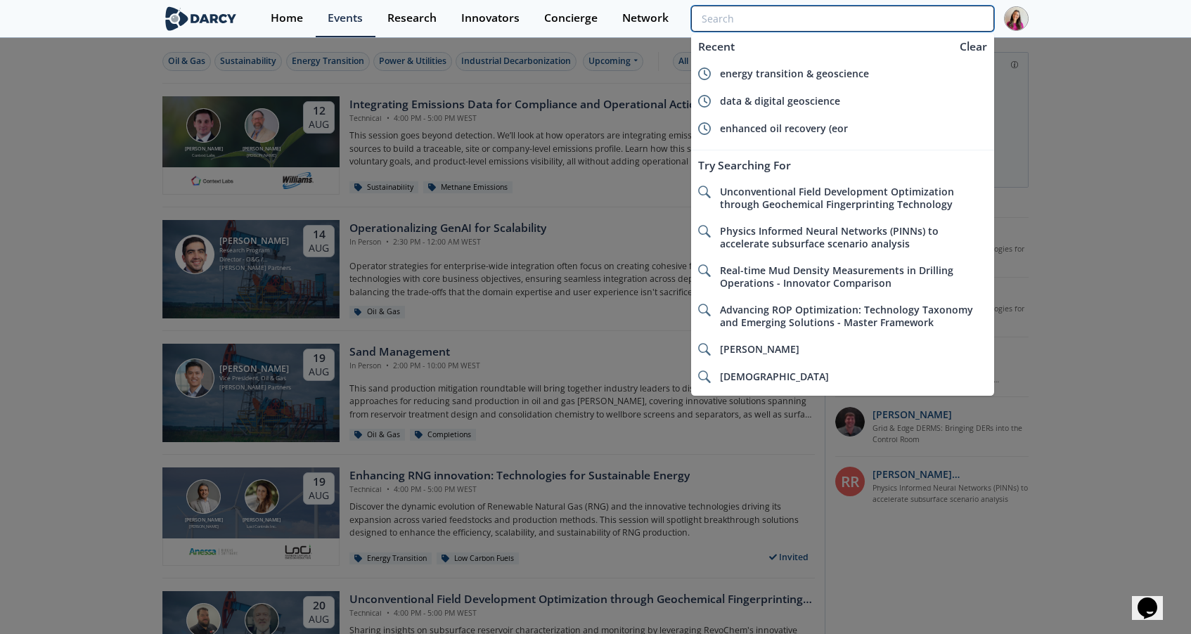
click at [957, 14] on input "search" at bounding box center [842, 19] width 303 height 26
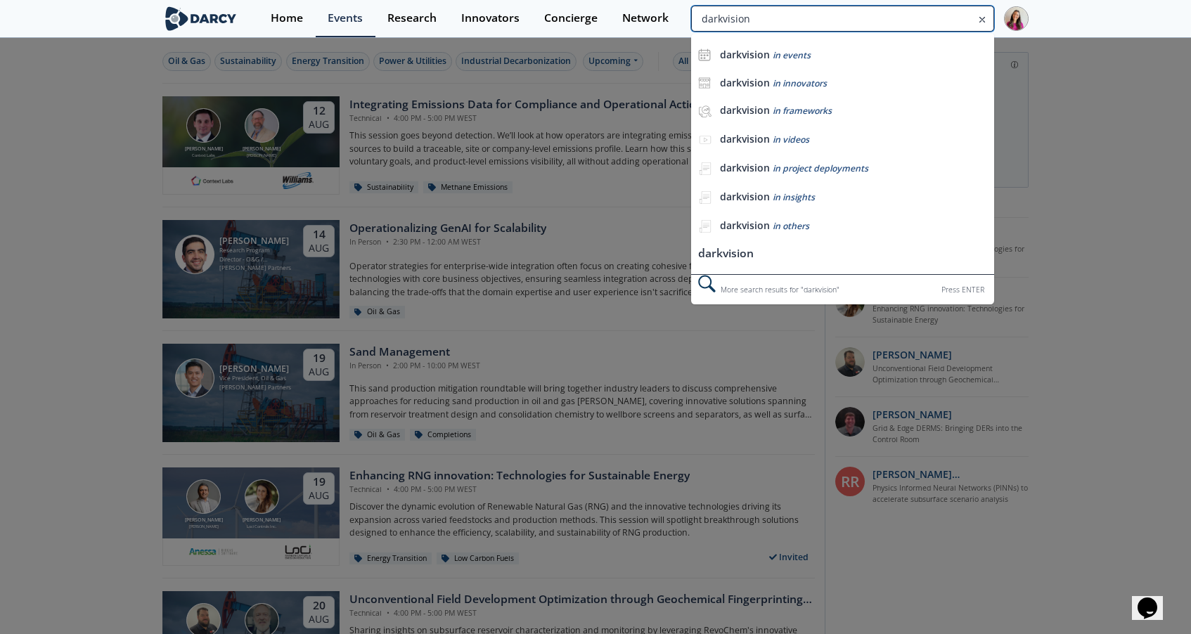
type input "darkvision"
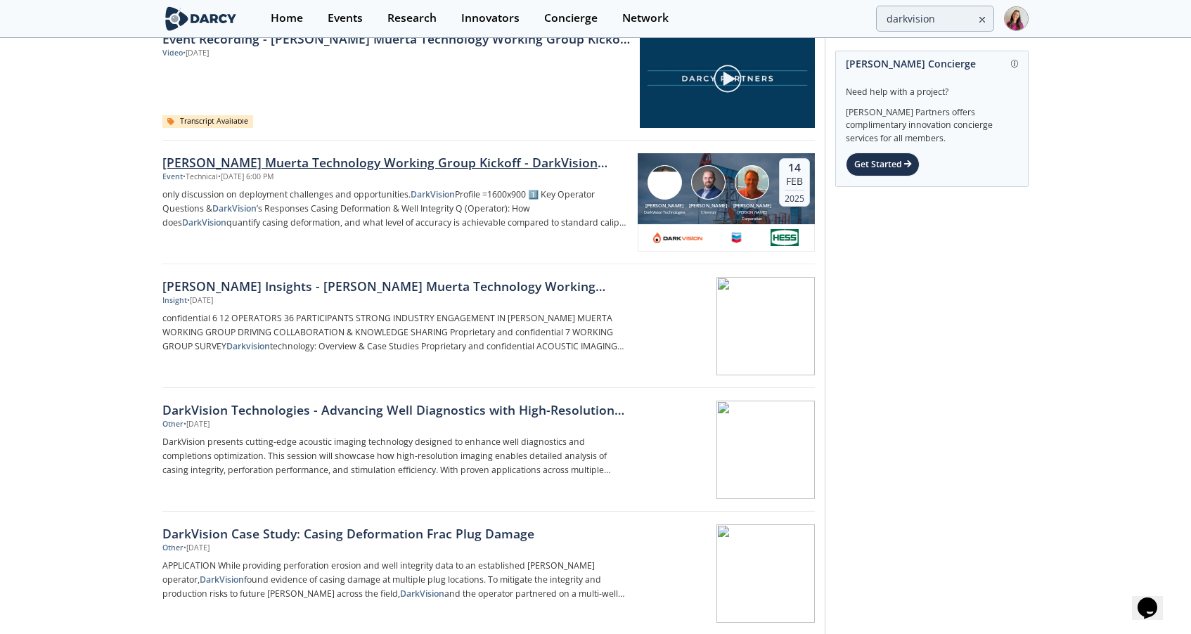
scroll to position [193, 0]
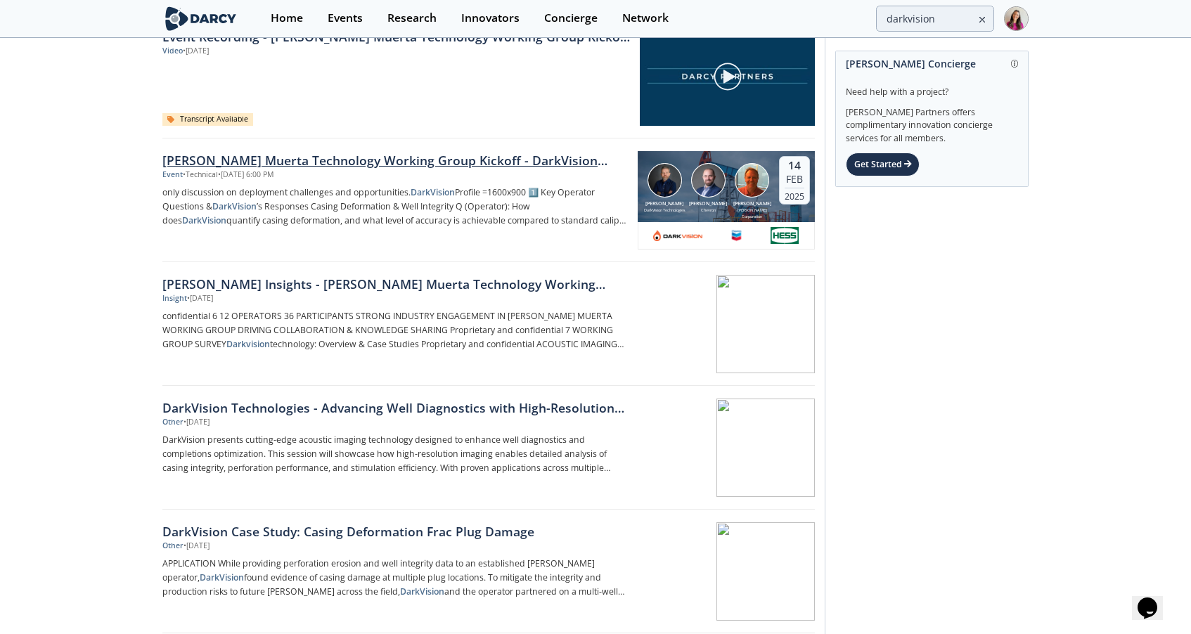
click at [411, 160] on div "[PERSON_NAME] Muerta Technology Working Group Kickoff - DarkVision Deep Dive" at bounding box center [395, 160] width 466 height 18
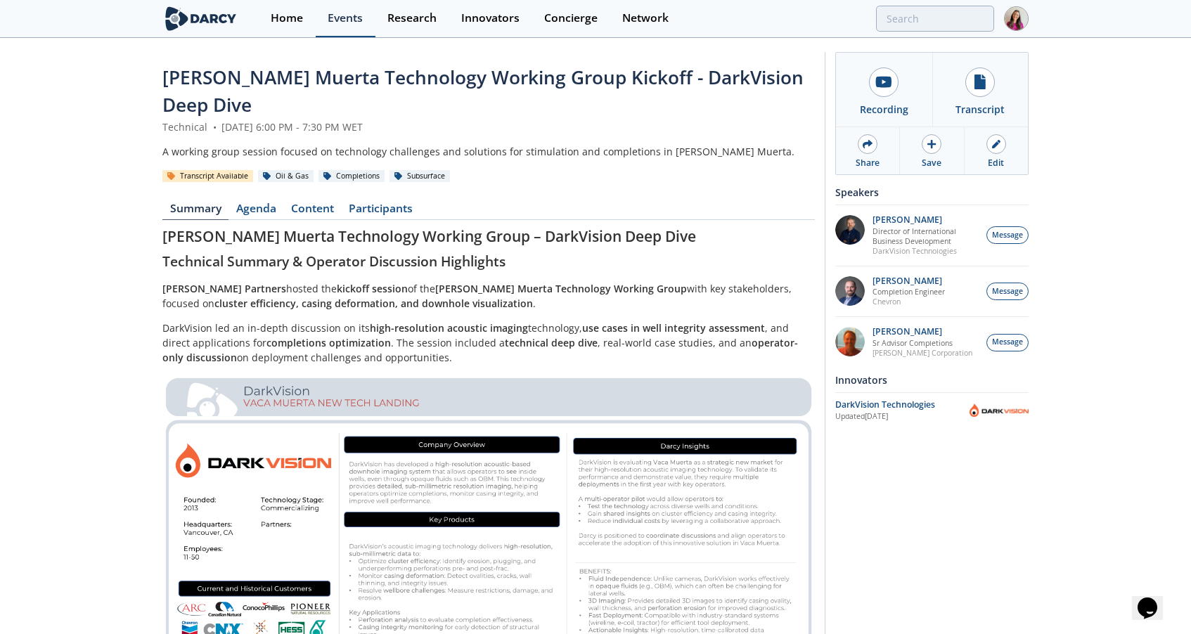
click at [349, 15] on div "Events" at bounding box center [345, 18] width 35 height 11
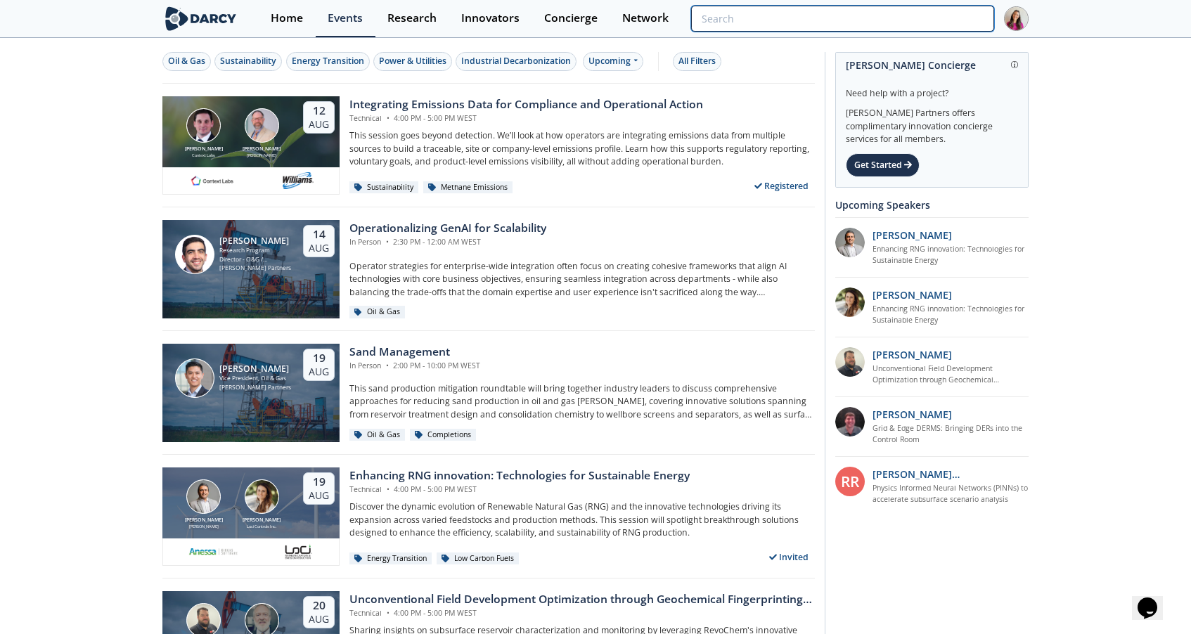
click at [945, 16] on input "search" at bounding box center [842, 19] width 303 height 26
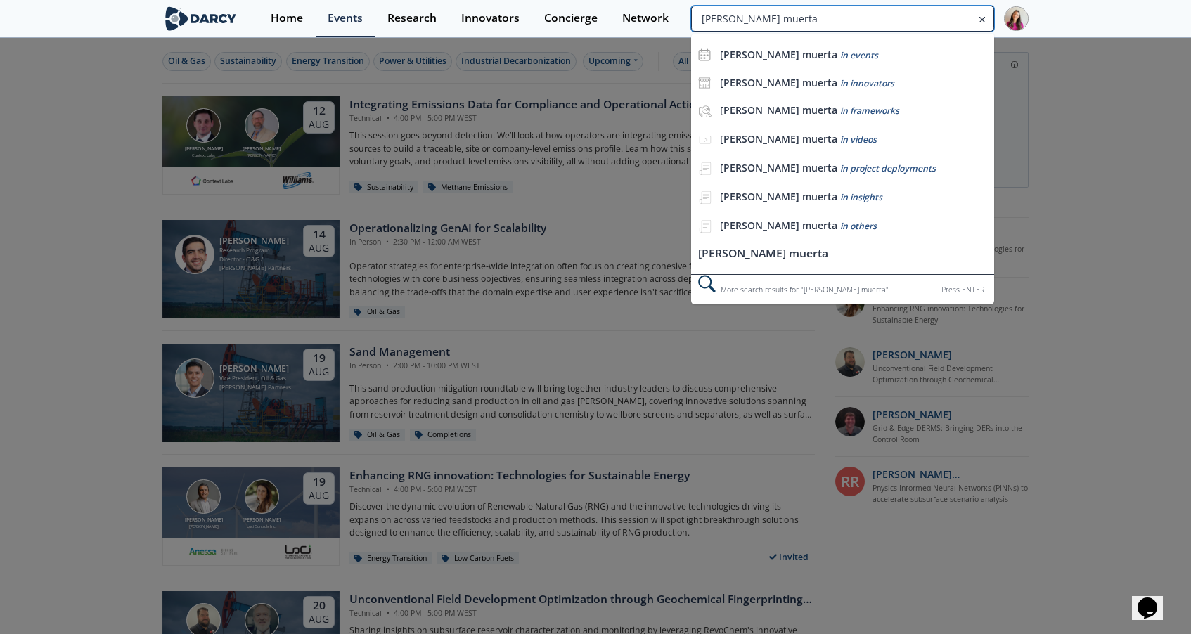
type input "[PERSON_NAME] muerta"
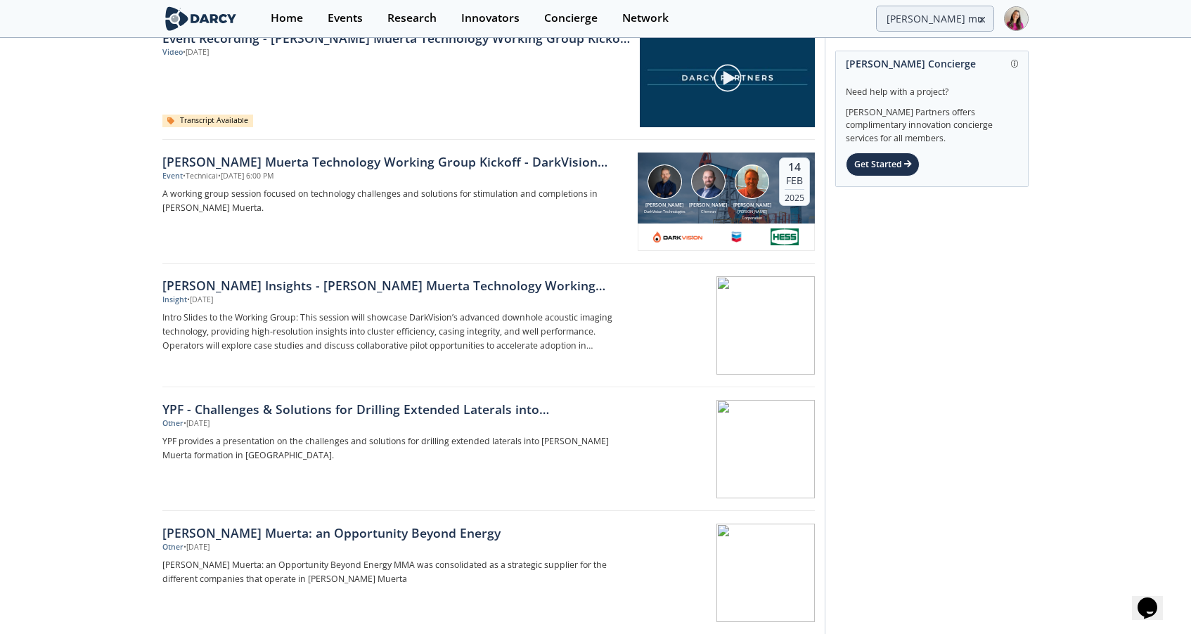
scroll to position [816, 0]
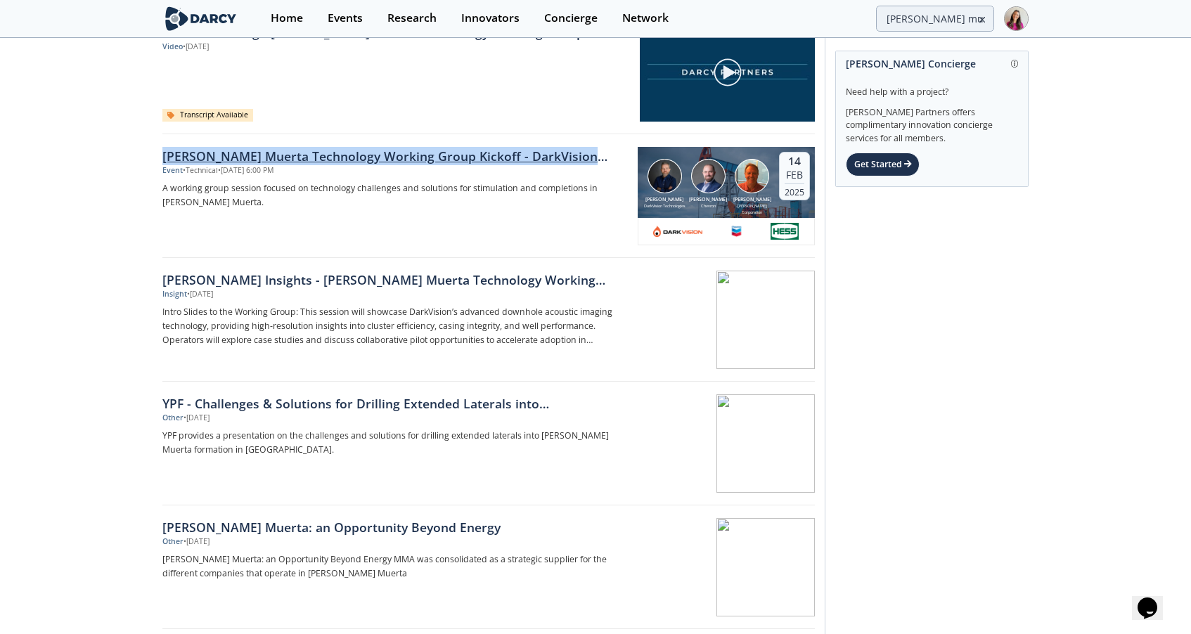
drag, startPoint x: 153, startPoint y: 153, endPoint x: 584, endPoint y: 153, distance: 430.4
click at [584, 153] on div "Innovators Frameworks Insights Events Videos Transcripts Project Deployments Ot…" at bounding box center [595, 511] width 1191 height 2574
copy div "[PERSON_NAME] Muerta Technology Working Group Kickoff - DarkVision Deep Dive"
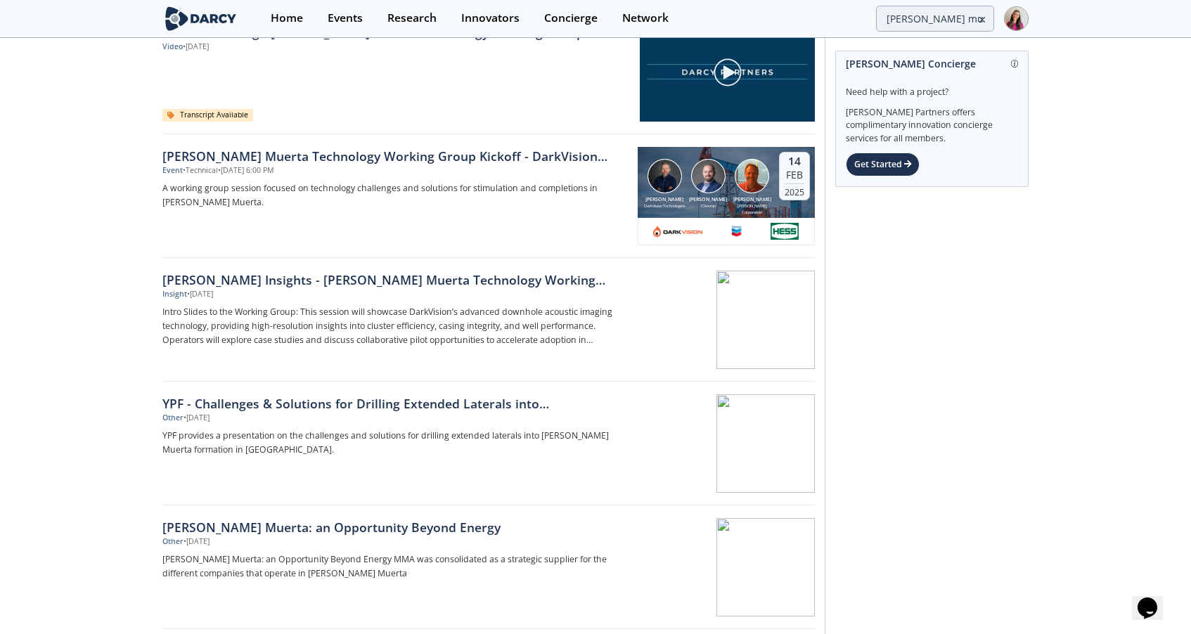
click at [984, 16] on icon at bounding box center [983, 19] width 10 height 17
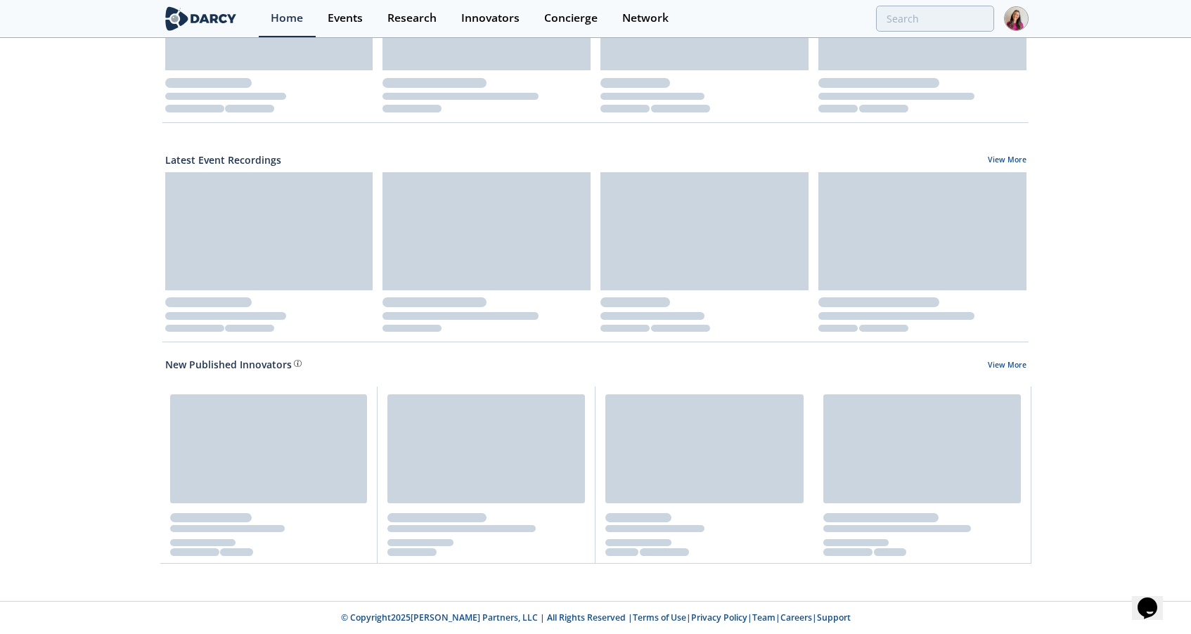
scroll to position [613, 0]
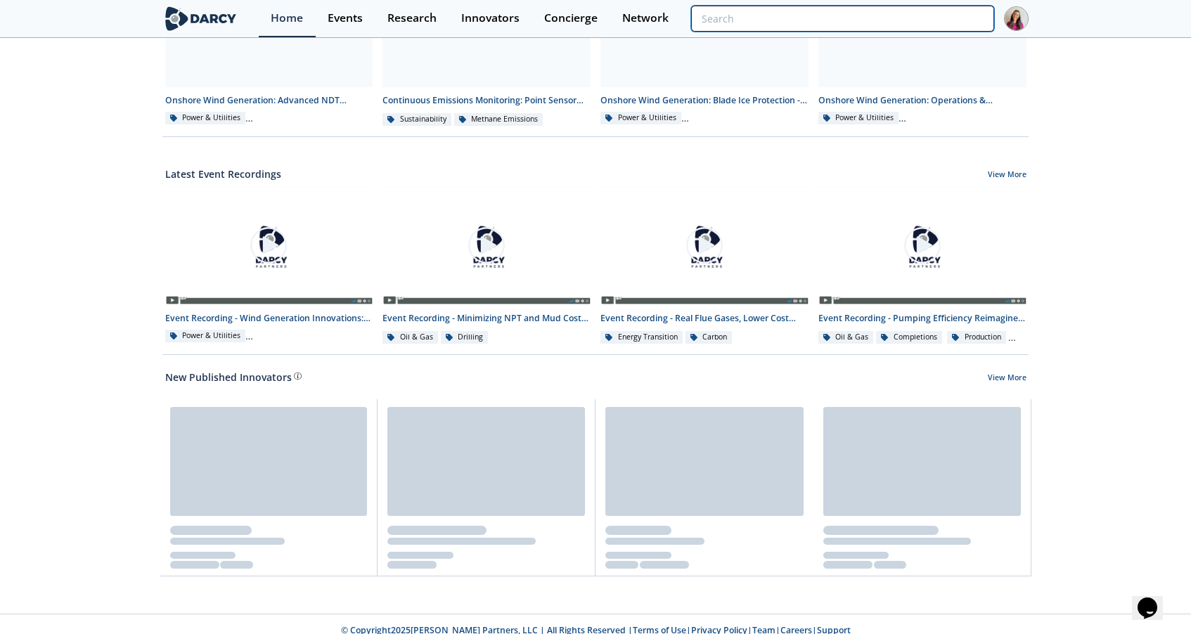
click at [972, 19] on input "search" at bounding box center [842, 19] width 303 height 26
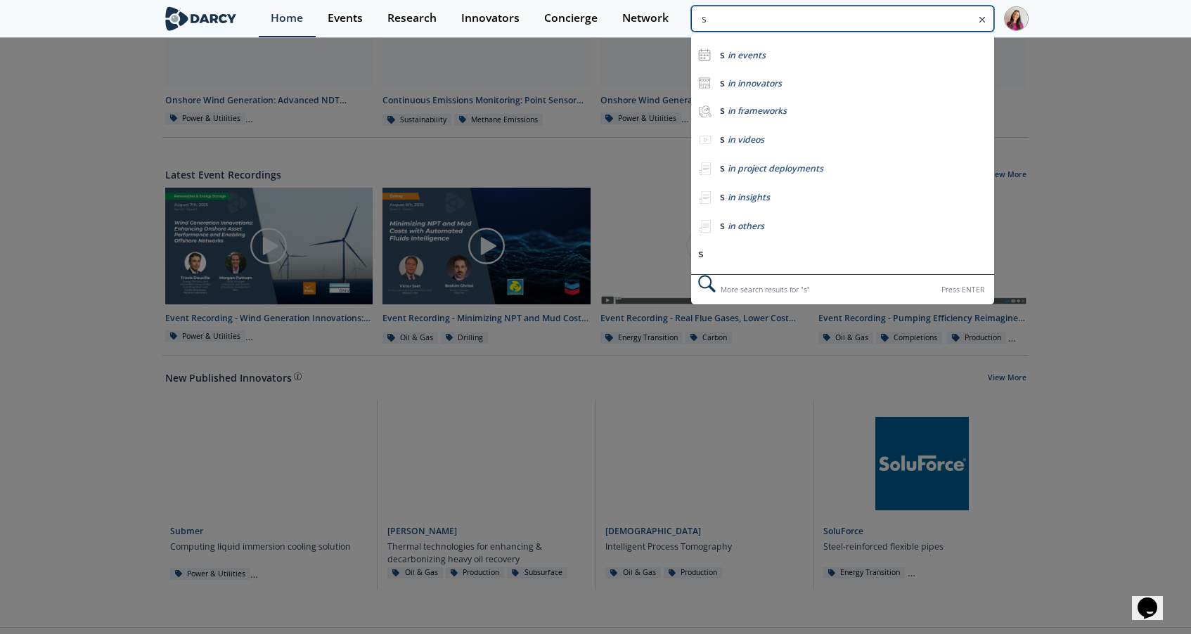
scroll to position [629, 0]
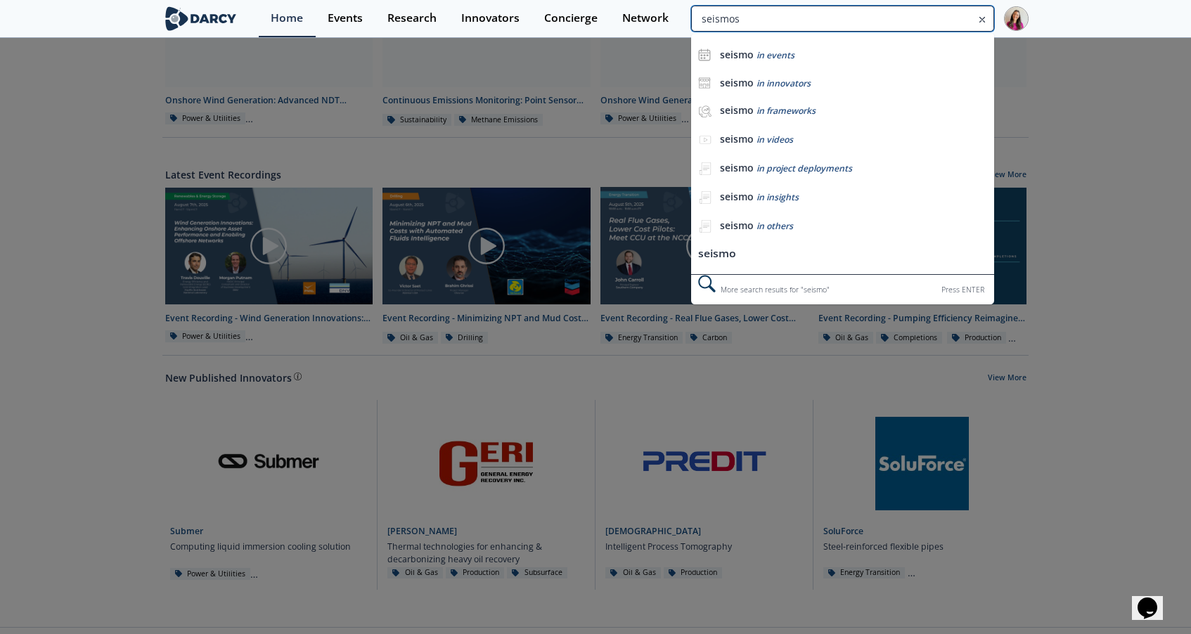
type input "seismos"
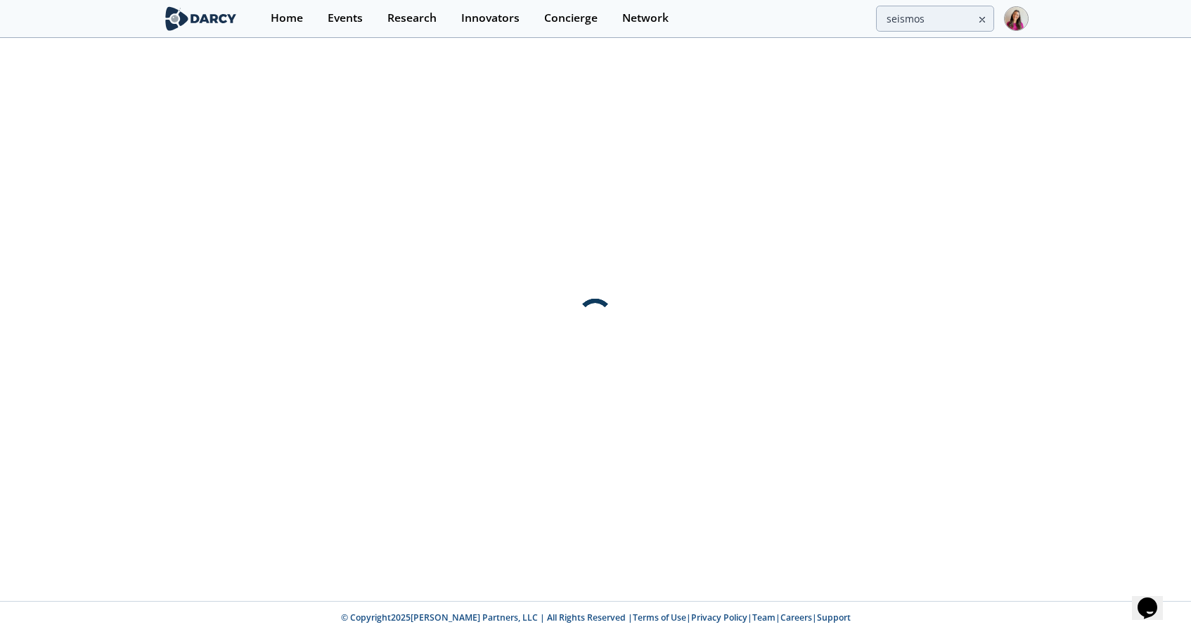
scroll to position [0, 0]
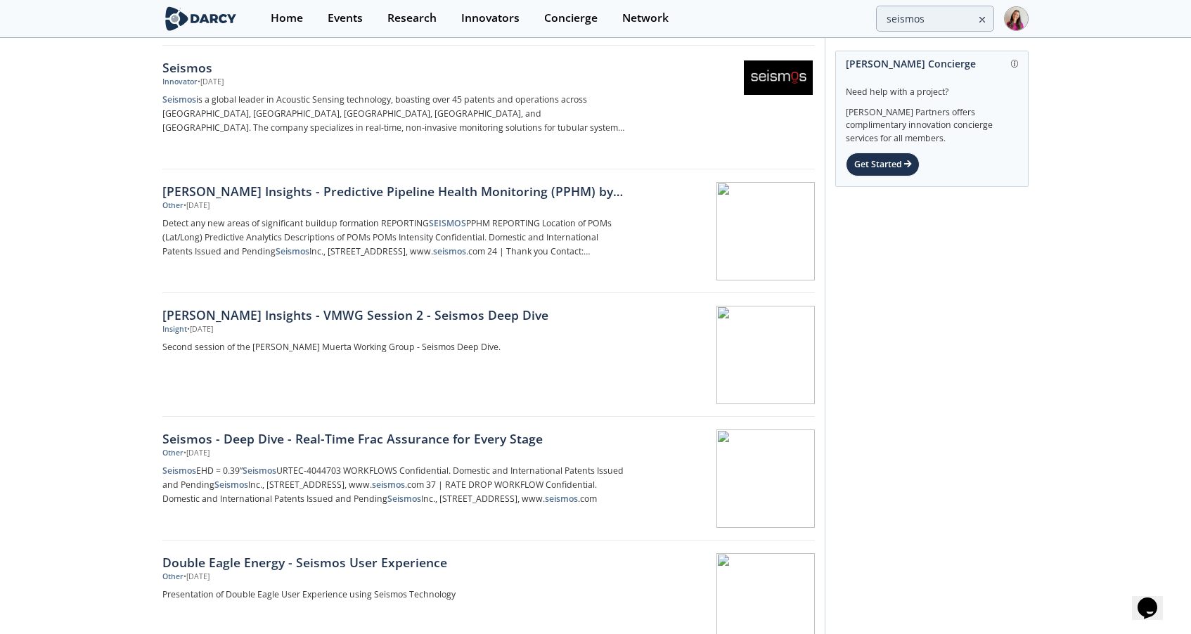
scroll to position [72, 0]
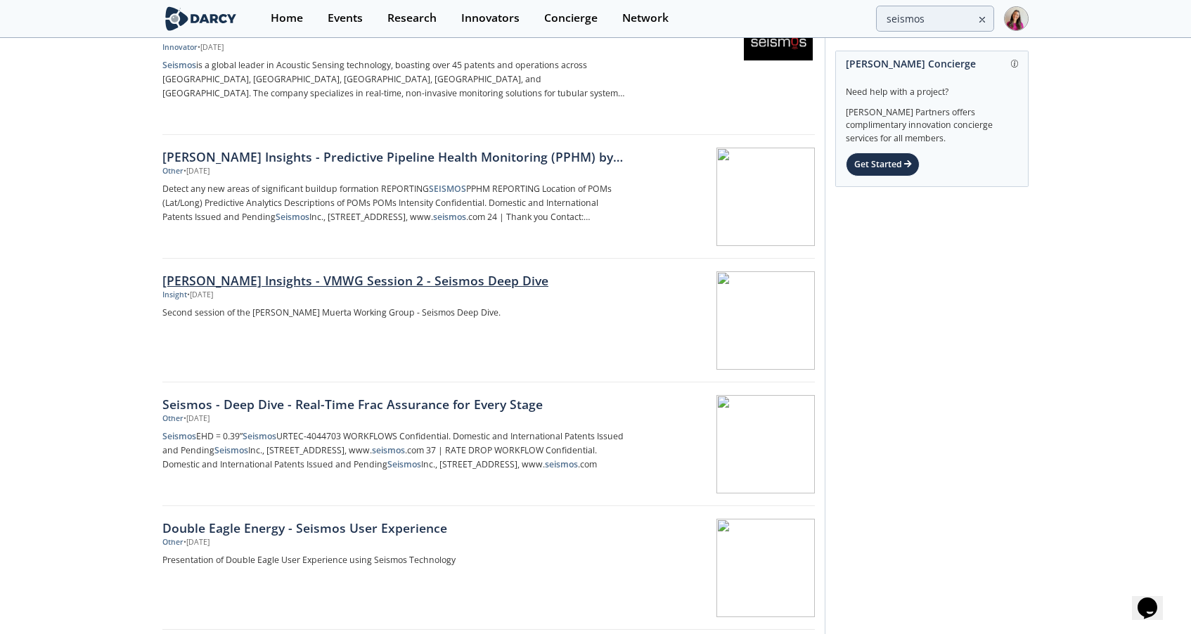
click at [340, 281] on div "[PERSON_NAME] Insights - VMWG Session 2 - Seismos Deep Dive" at bounding box center [395, 280] width 466 height 18
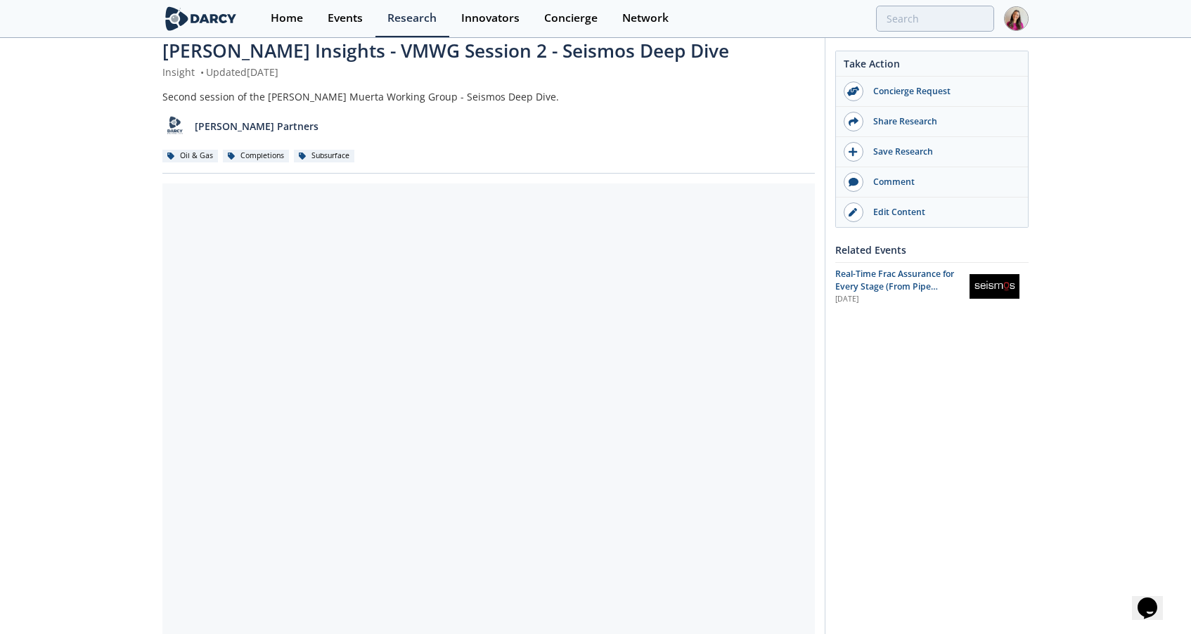
scroll to position [220, 0]
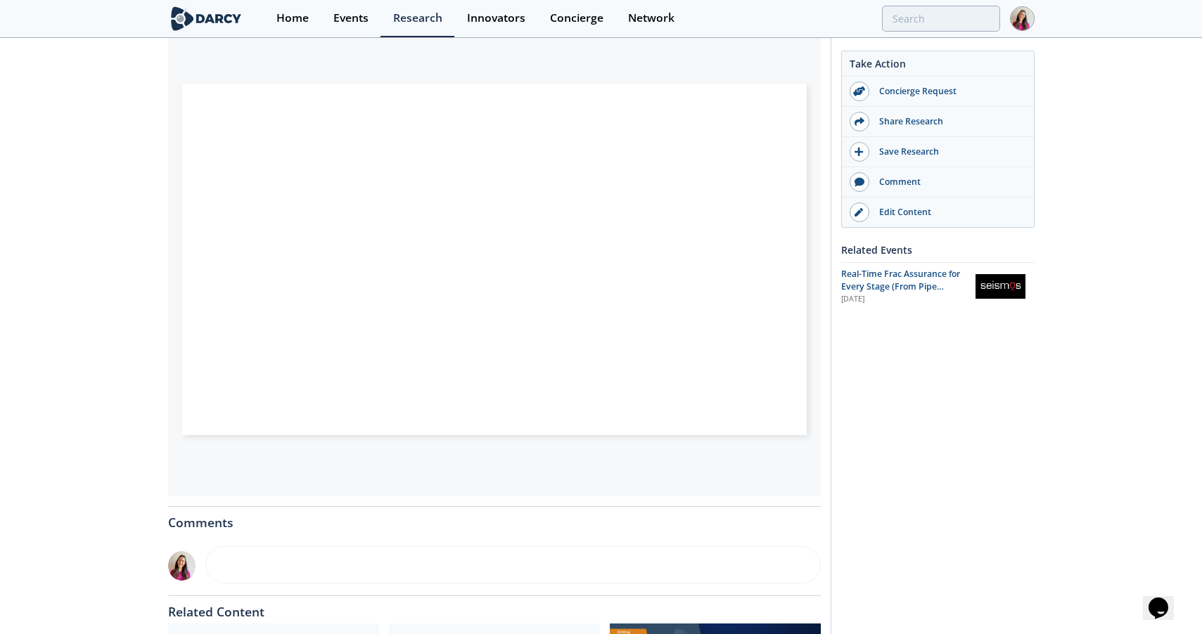
type input "4"
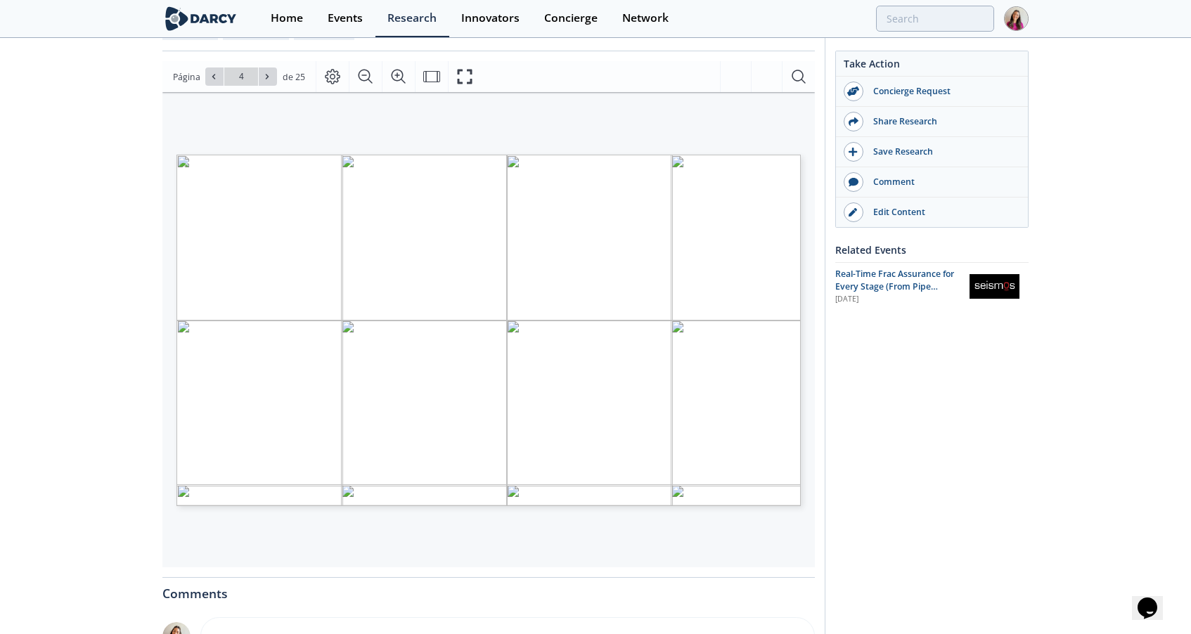
scroll to position [56, 0]
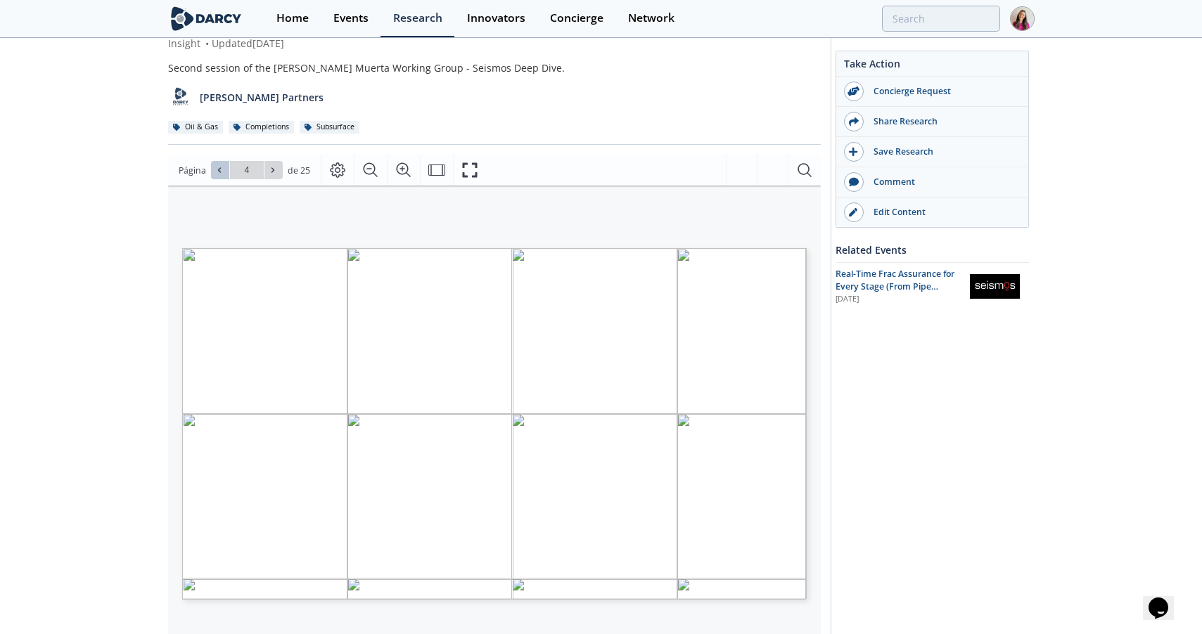
click at [222, 170] on icon at bounding box center [219, 170] width 8 height 8
type input "1"
drag, startPoint x: 705, startPoint y: 489, endPoint x: 445, endPoint y: 480, distance: 260.4
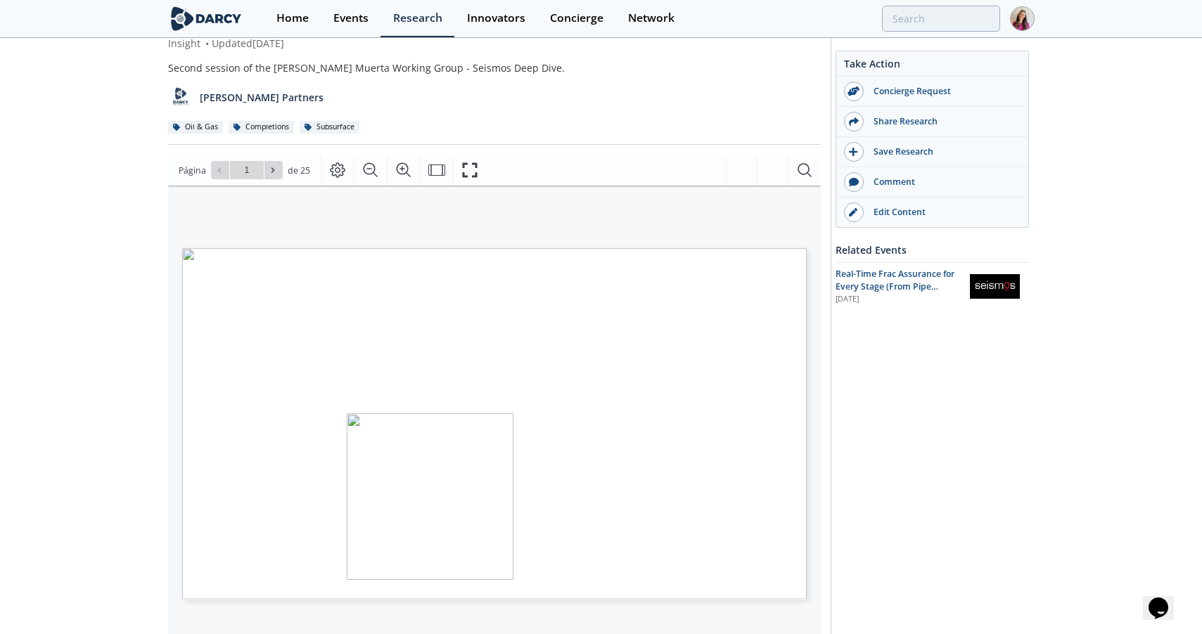
click at [445, 248] on p "Accelerating Innovation & Reducing Barriers through Collaboration" at bounding box center [470, 248] width 577 height 0
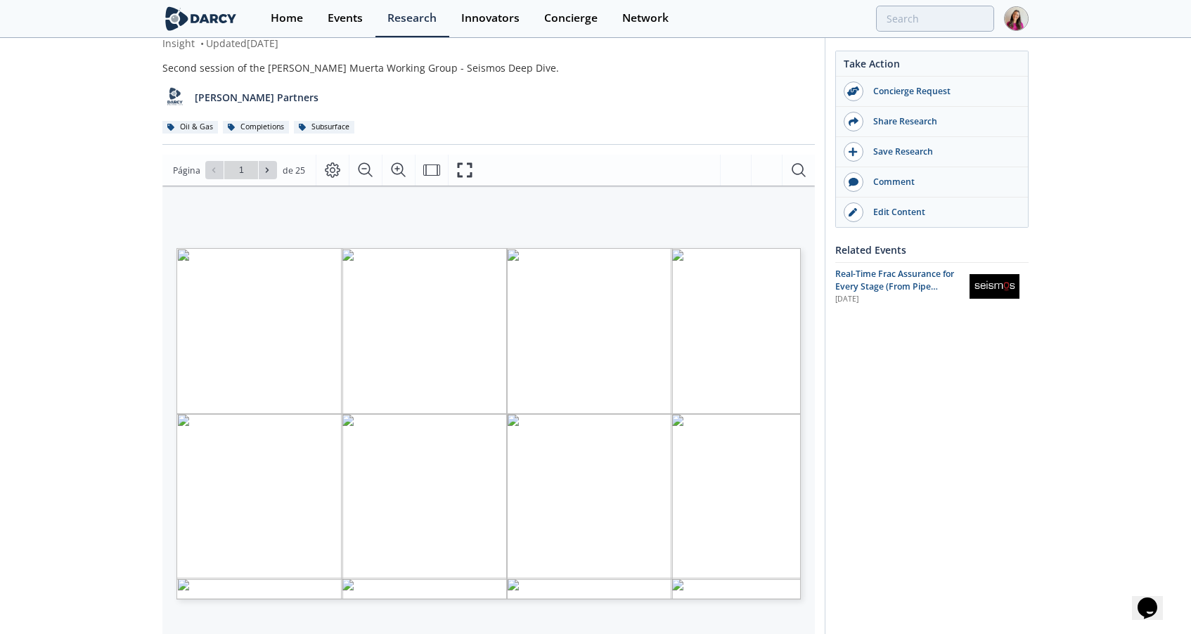
scroll to position [0, 0]
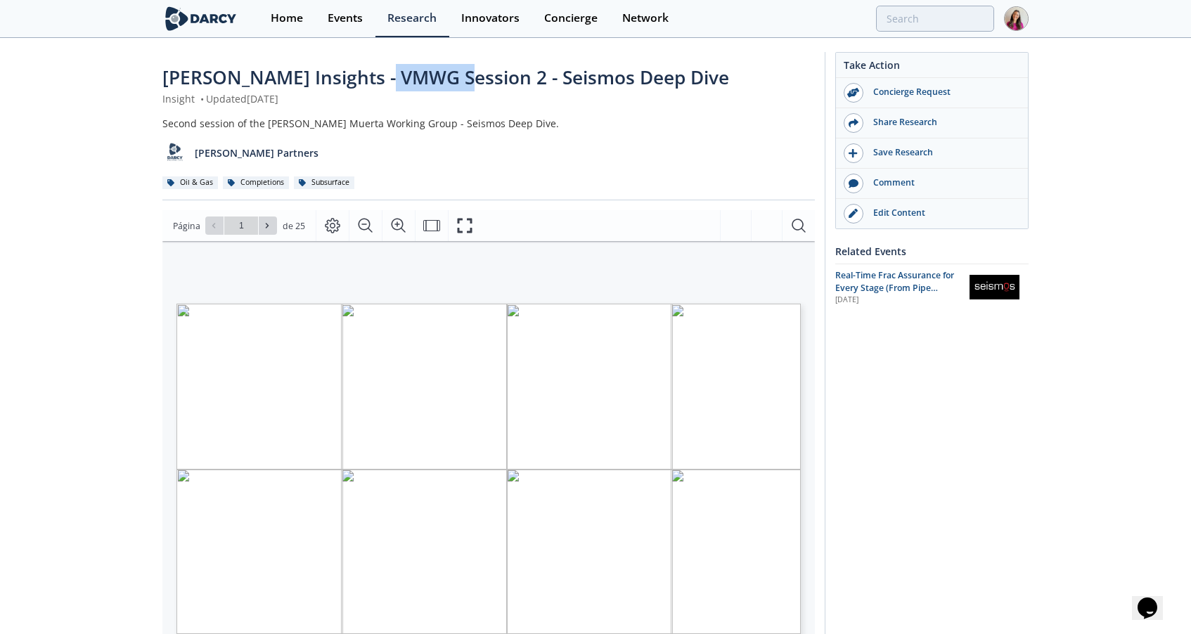
drag, startPoint x: 449, startPoint y: 78, endPoint x: 389, endPoint y: 77, distance: 60.5
click at [389, 77] on span "[PERSON_NAME] Insights - VMWG Session 2 - Seismos Deep Dive" at bounding box center [445, 77] width 567 height 25
drag, startPoint x: 539, startPoint y: 78, endPoint x: 308, endPoint y: 75, distance: 230.7
click at [308, 75] on span "[PERSON_NAME] Insights - VMWG Session 2 - Seismos Deep Dive" at bounding box center [445, 77] width 567 height 25
copy span "VMWG Session 2 - Seismos"
